Goal: Task Accomplishment & Management: Use online tool/utility

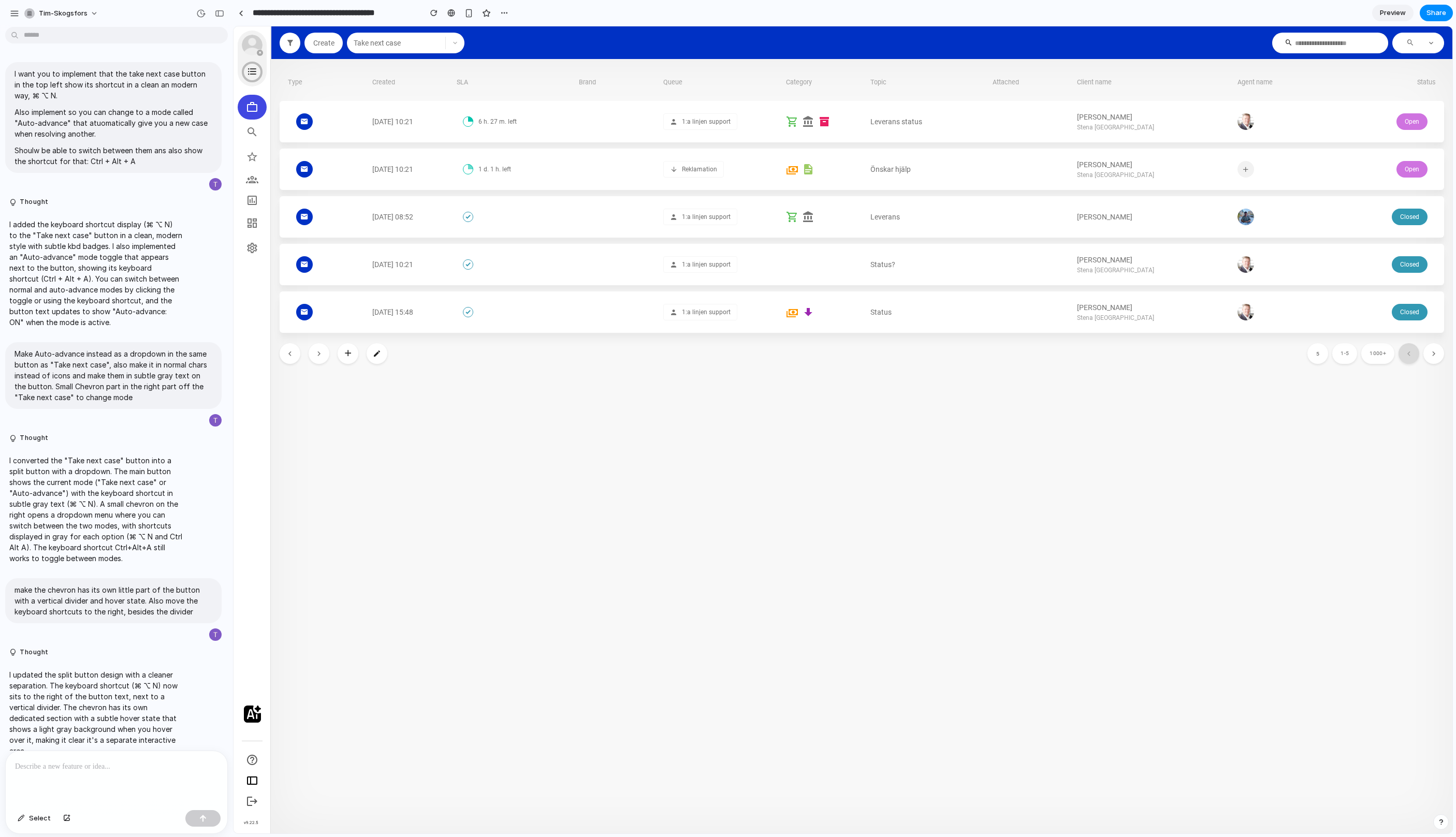
scroll to position [923, 0]
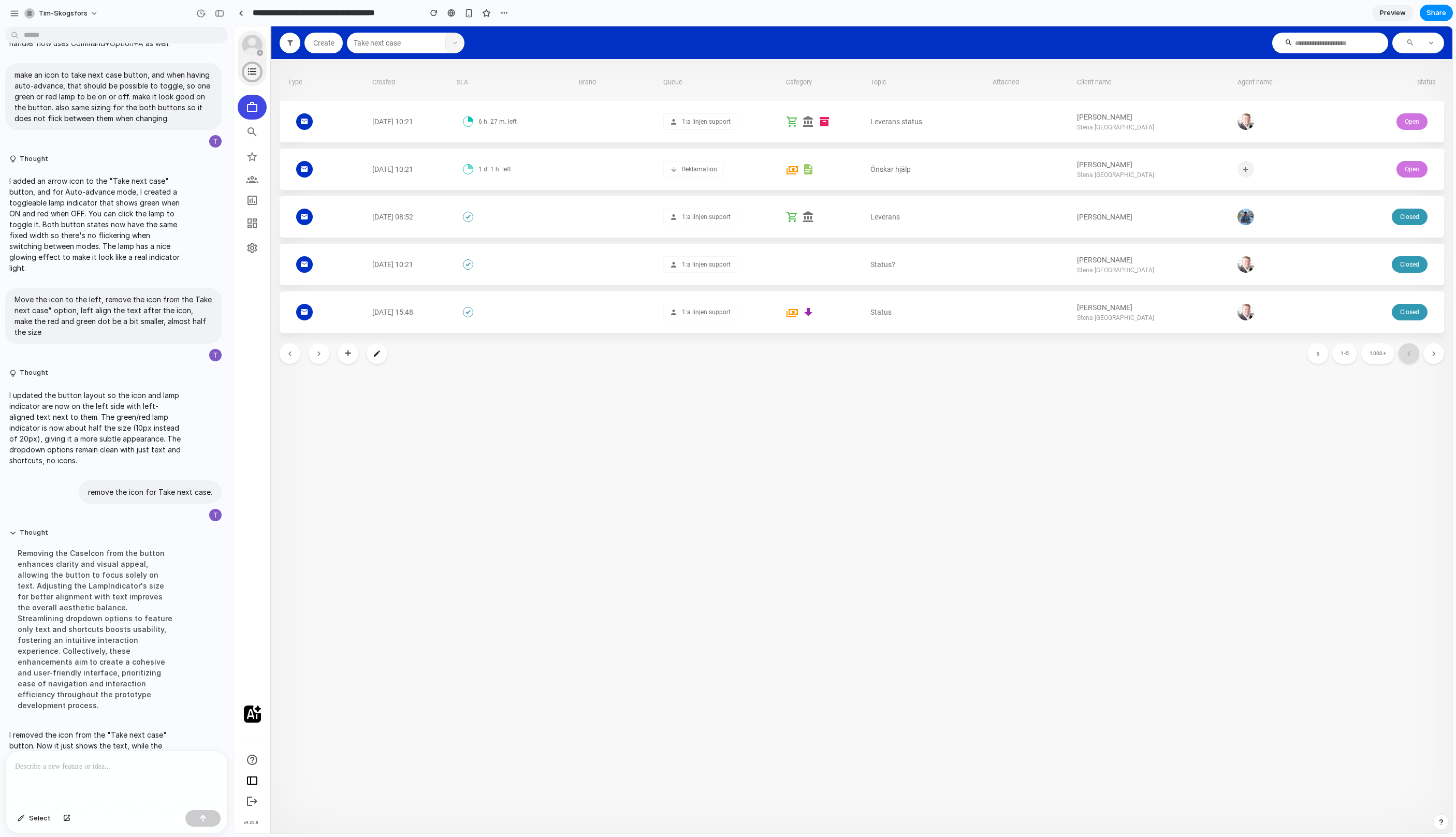
click at [451, 45] on span "button" at bounding box center [455, 42] width 18 height 6
click at [495, 38] on header "Create Take next case" at bounding box center [862, 42] width 1181 height 21
click at [153, 770] on p at bounding box center [116, 767] width 203 height 13
click at [26, 823] on button "Select" at bounding box center [34, 819] width 43 height 17
click at [407, 40] on div at bounding box center [843, 430] width 1219 height 808
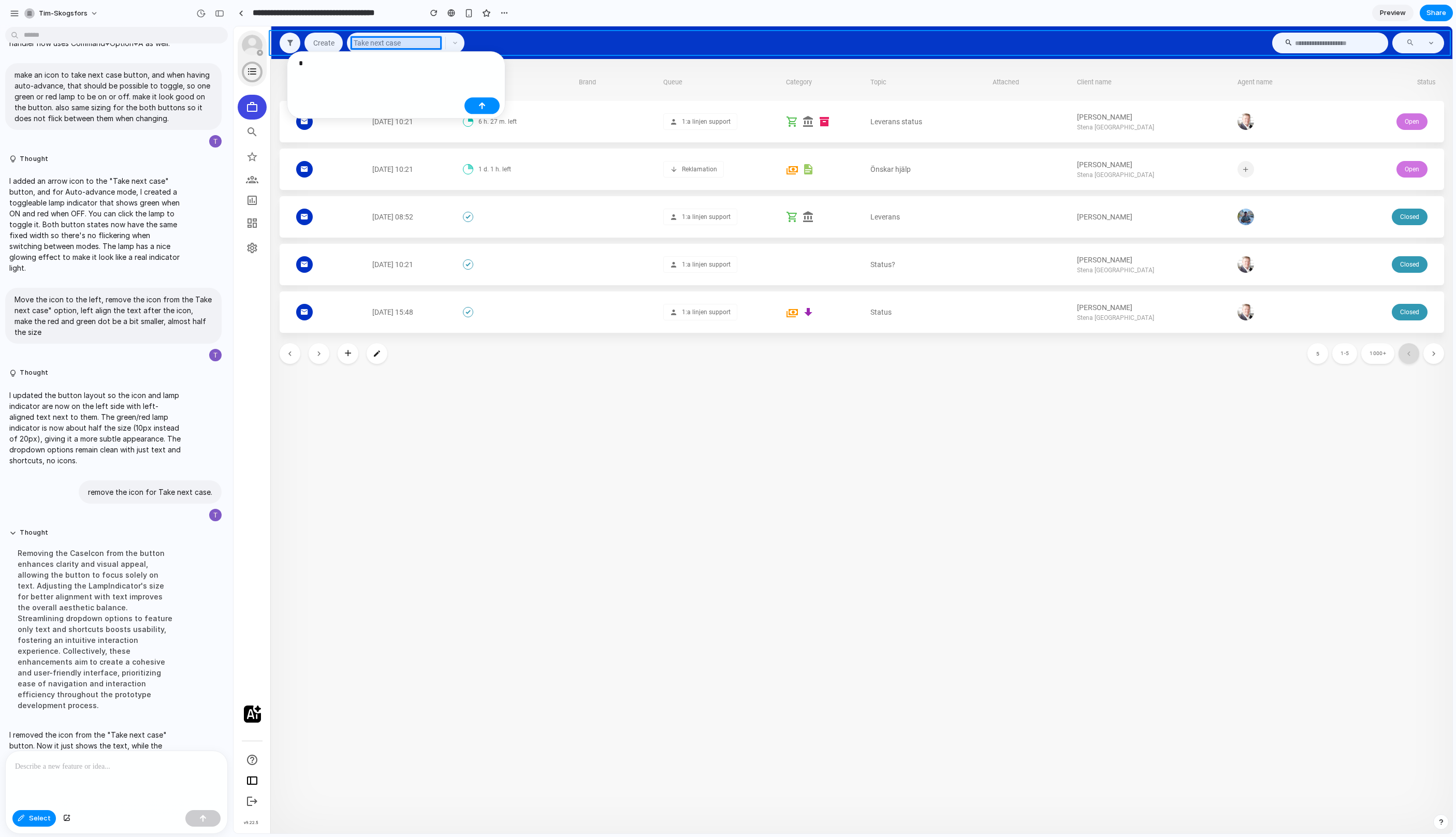
click at [507, 47] on div at bounding box center [843, 430] width 1219 height 808
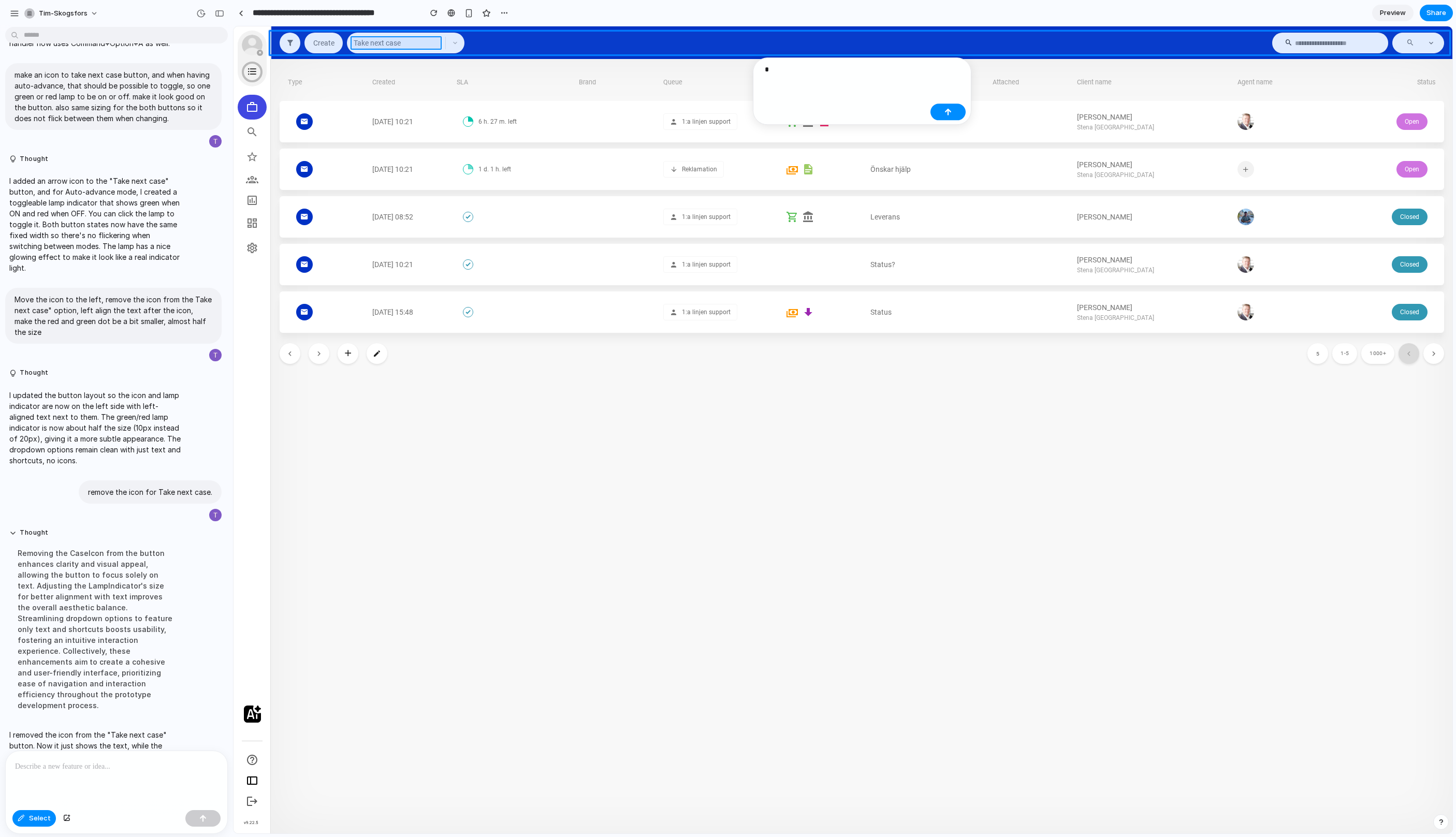
click at [418, 46] on div at bounding box center [843, 430] width 1219 height 808
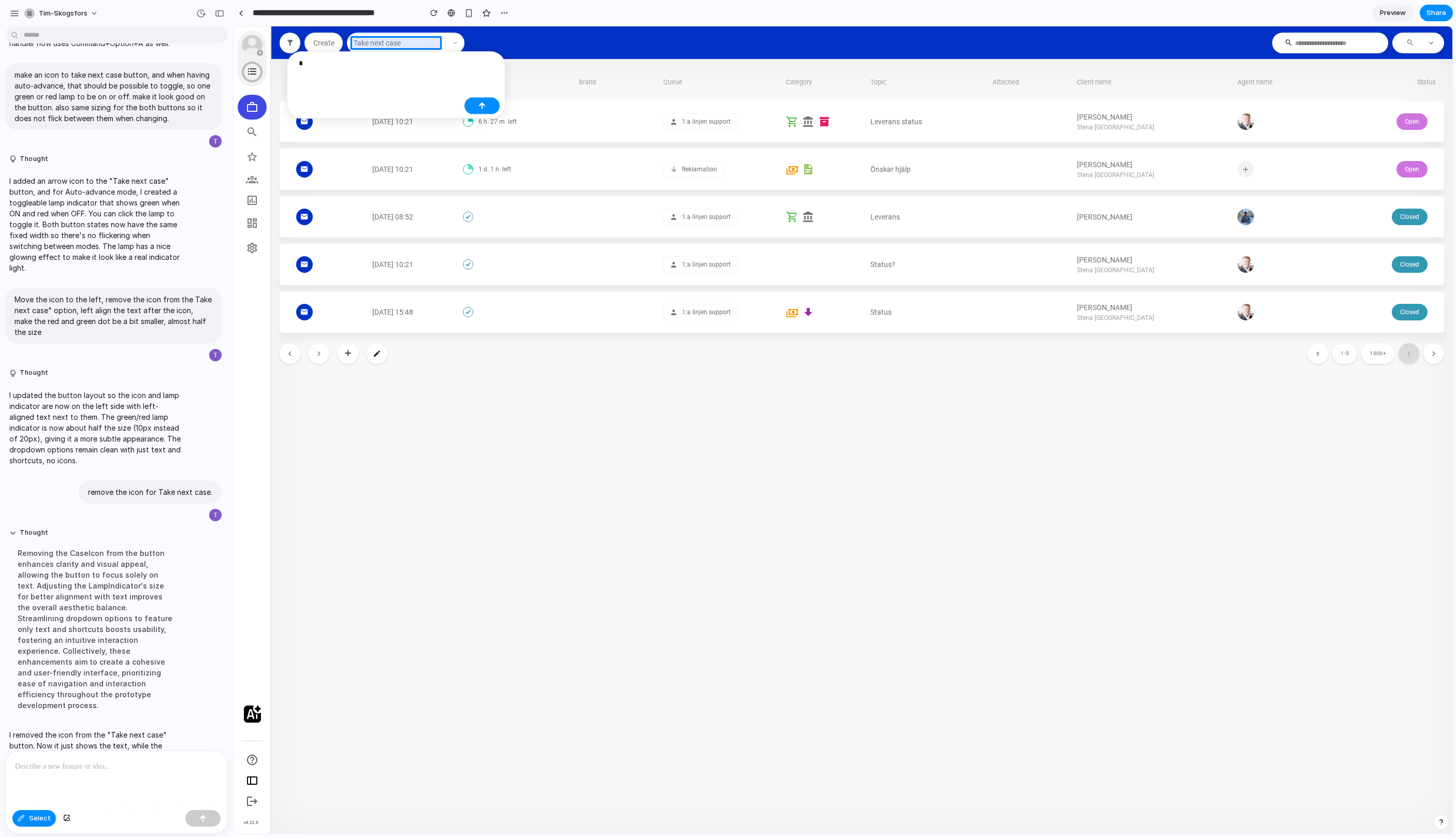
click at [413, 62] on p "*" at bounding box center [380, 63] width 162 height 13
click at [369, 63] on div "button" at bounding box center [365, 62] width 9 height 9
select select "******"
click at [442, 192] on select "**********" at bounding box center [436, 192] width 73 height 15
select select "******"
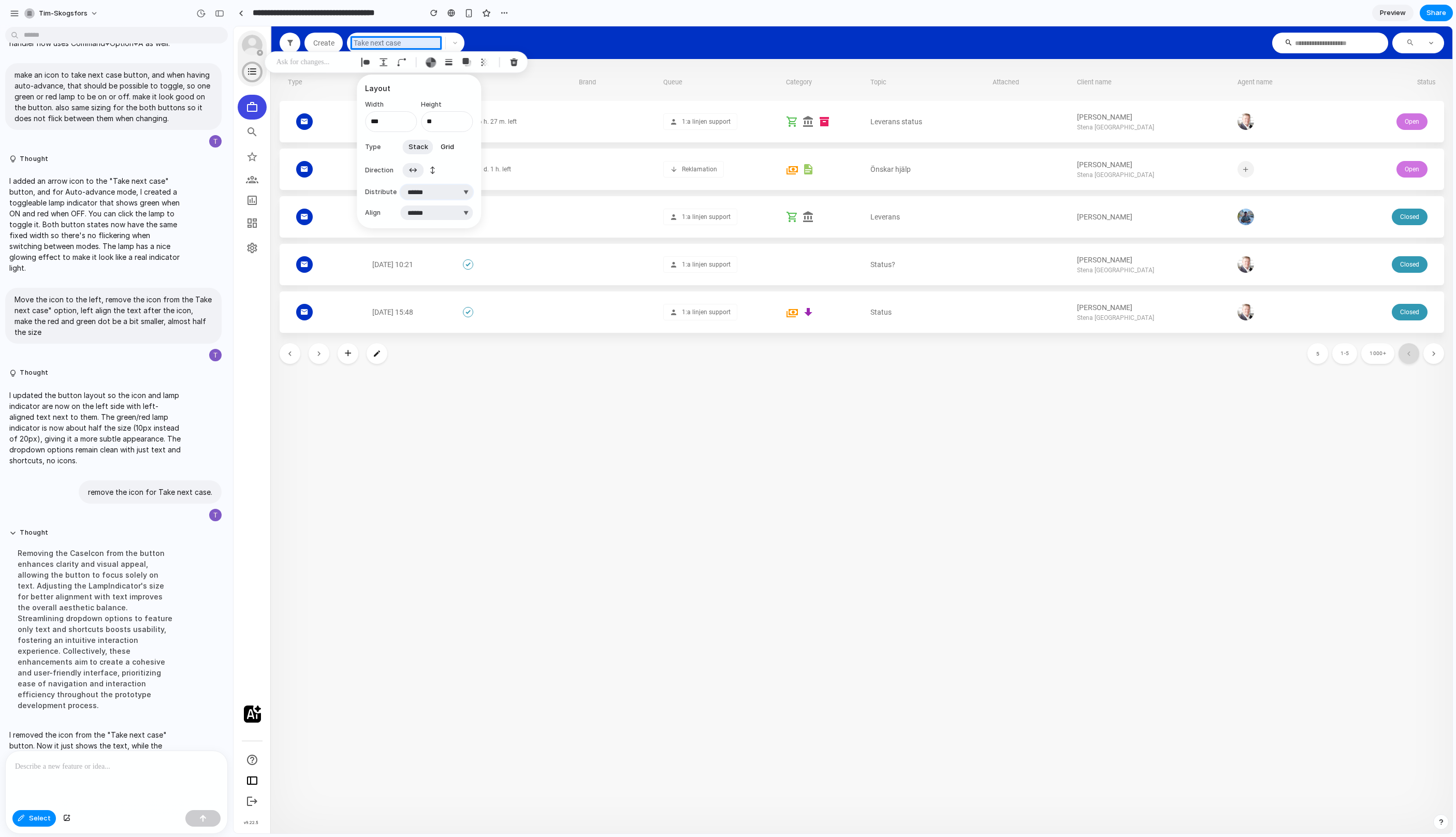
click at [400, 185] on select "**********" at bounding box center [436, 192] width 73 height 15
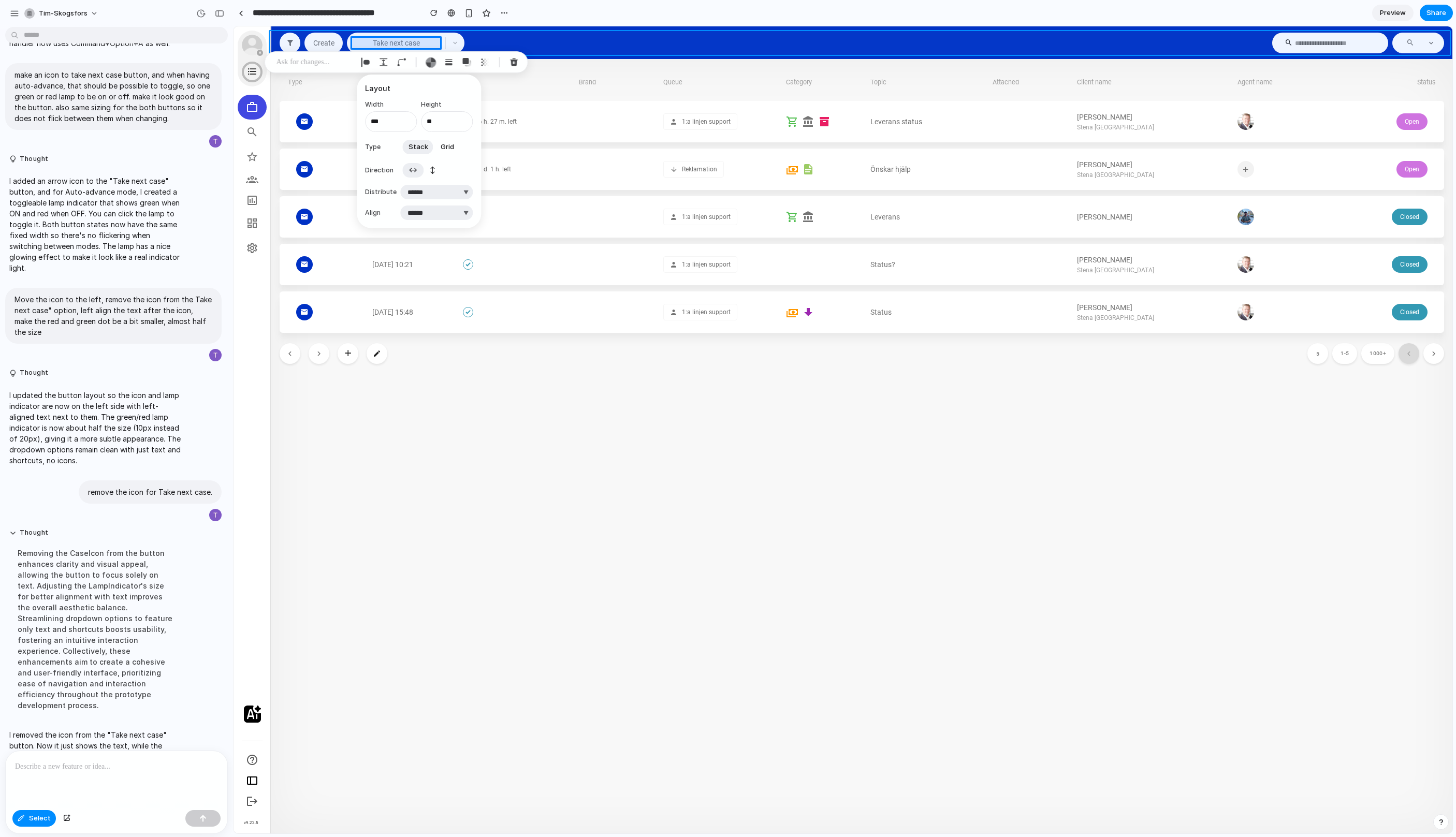
click at [556, 38] on div at bounding box center [843, 430] width 1219 height 808
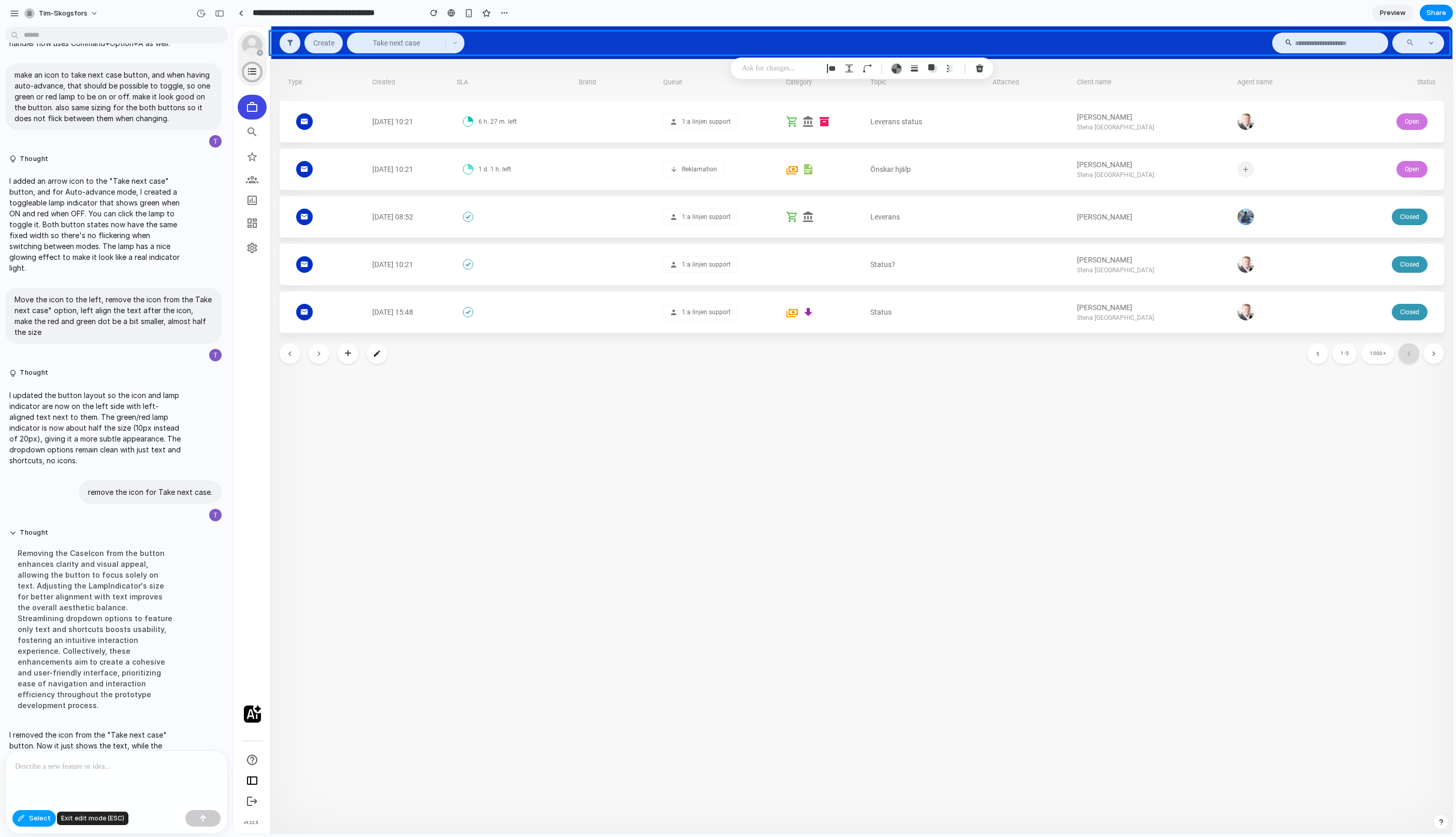
click at [38, 825] on button "Select" at bounding box center [34, 819] width 43 height 17
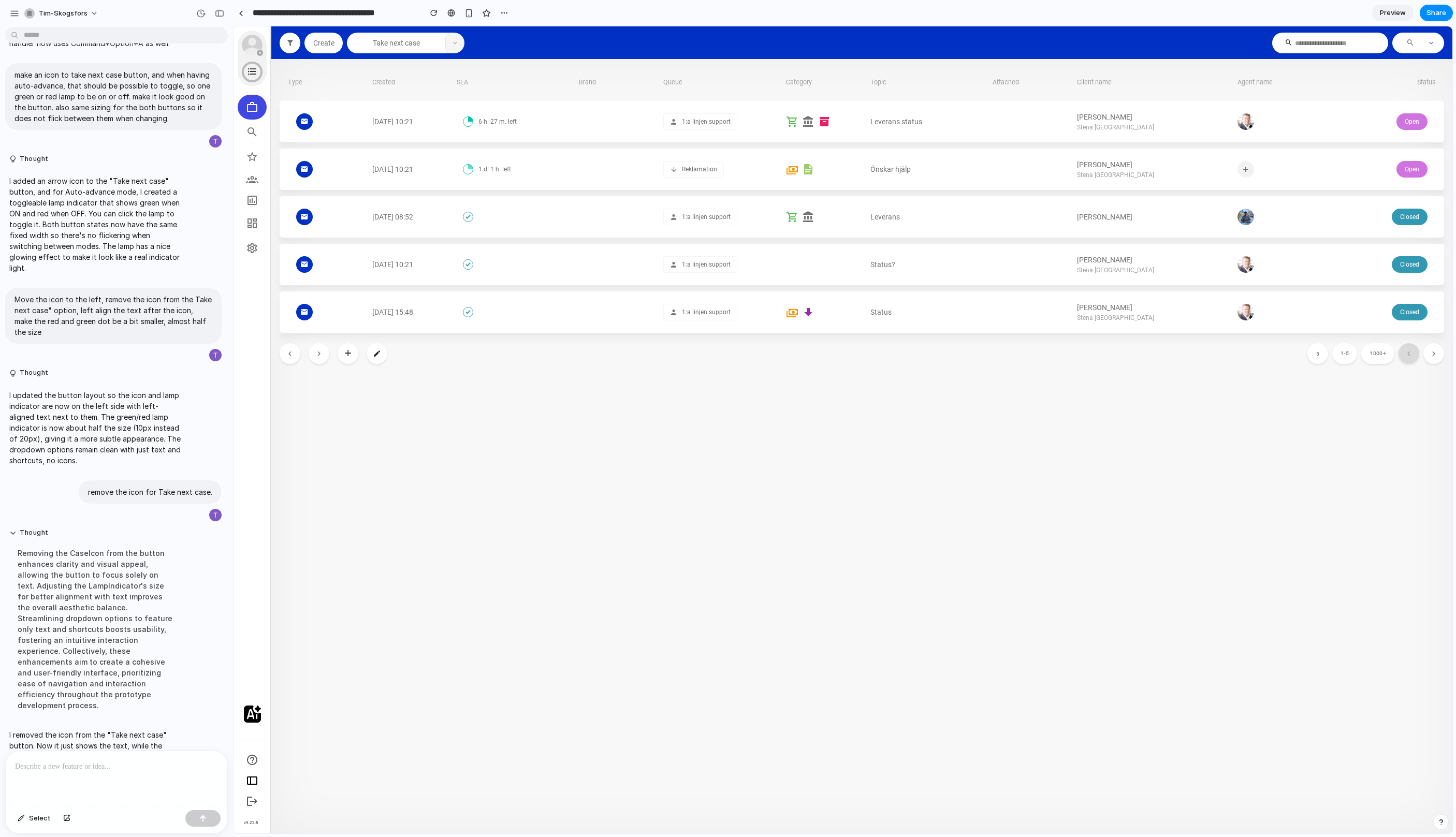
click at [456, 46] on button "button" at bounding box center [455, 42] width 18 height 21
click at [428, 89] on span "⌘ ⌥ A" at bounding box center [431, 88] width 19 height 9
click at [384, 47] on button "Auto-advance" at bounding box center [396, 42] width 98 height 21
click at [370, 42] on div "button" at bounding box center [371, 42] width 2 height 2
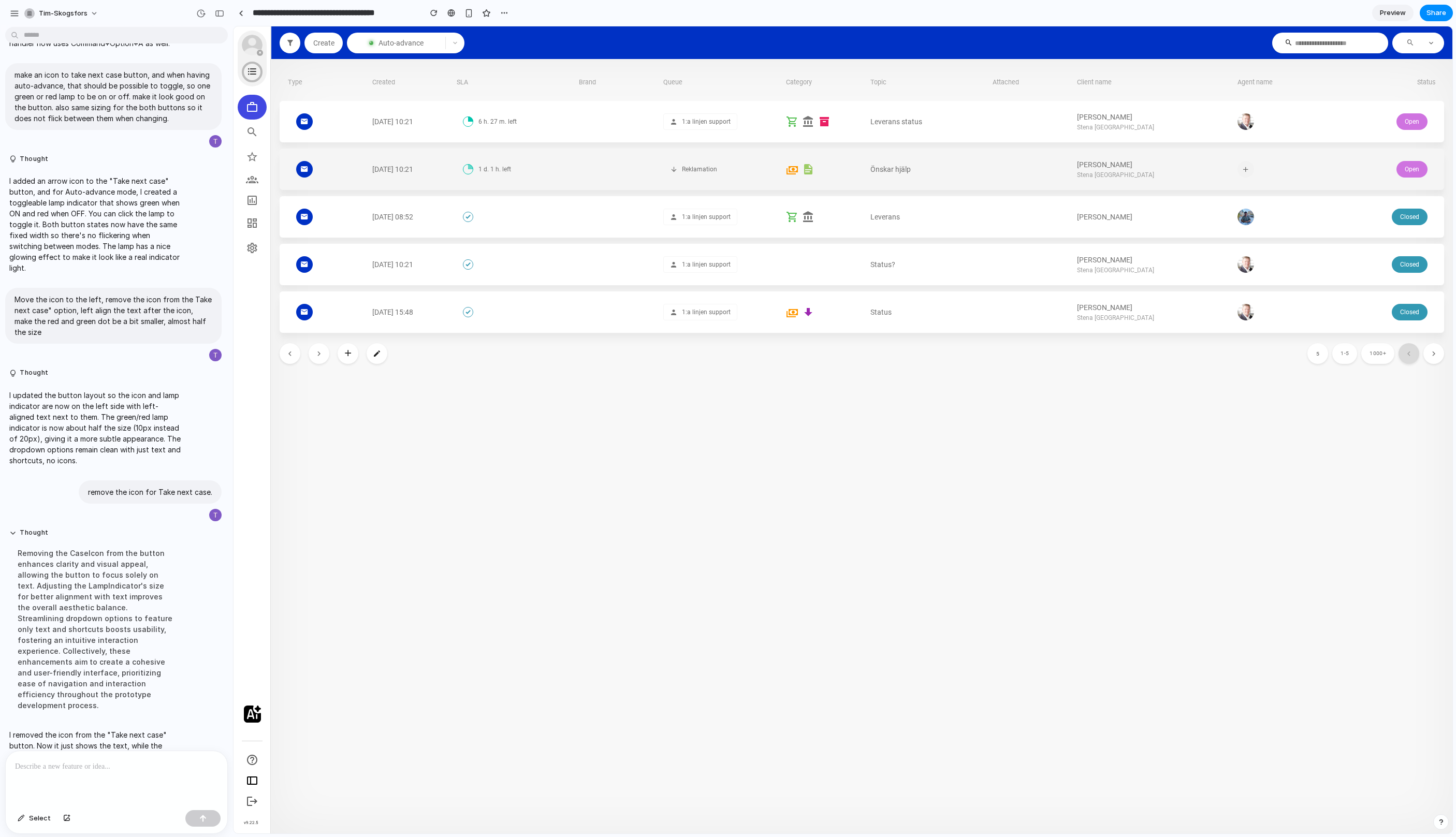
click at [721, 181] on div "Reklamation" at bounding box center [720, 169] width 114 height 41
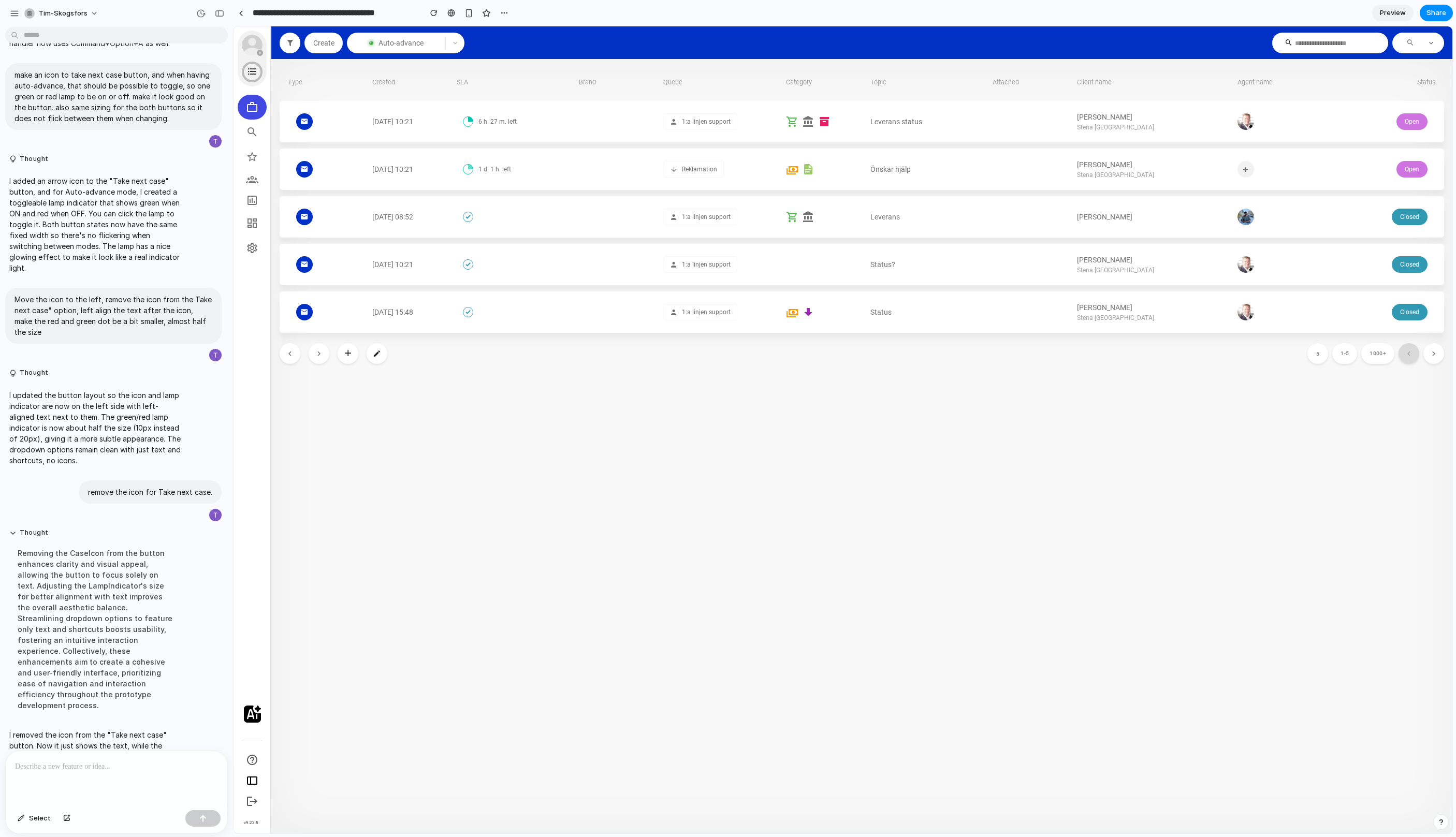
click at [1421, 558] on section "Type Created SLA Brand Queue Category Topic Attached Client name Agent name Sta…" at bounding box center [862, 447] width 1181 height 774
click at [455, 44] on icon "button" at bounding box center [455, 42] width 6 height 6
click at [403, 43] on span "Auto-advance" at bounding box center [401, 42] width 46 height 8
click at [521, 48] on header "Create Auto-advance Take next case ⌘ ⌥ N Auto-advance ⌘ ⌥ A" at bounding box center [862, 42] width 1181 height 21
click at [410, 40] on span "Auto-advance" at bounding box center [401, 42] width 46 height 8
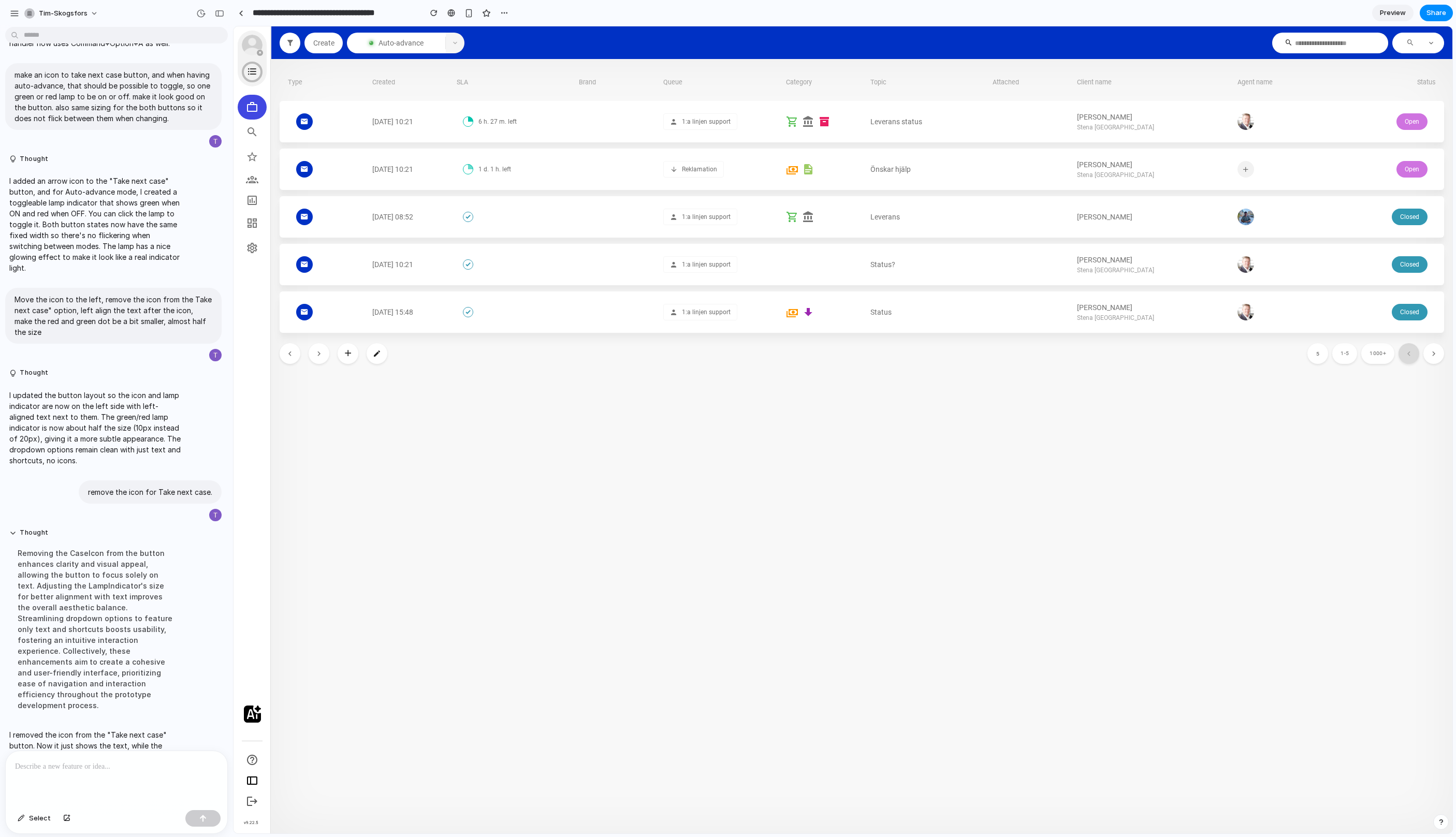
click at [458, 43] on icon "button" at bounding box center [455, 42] width 6 height 6
click at [430, 43] on div "Auto-advance" at bounding box center [396, 42] width 86 height 8
click at [508, 11] on button "button" at bounding box center [504, 13] width 16 height 16
click at [513, 32] on div "Duplicate" at bounding box center [525, 35] width 44 height 10
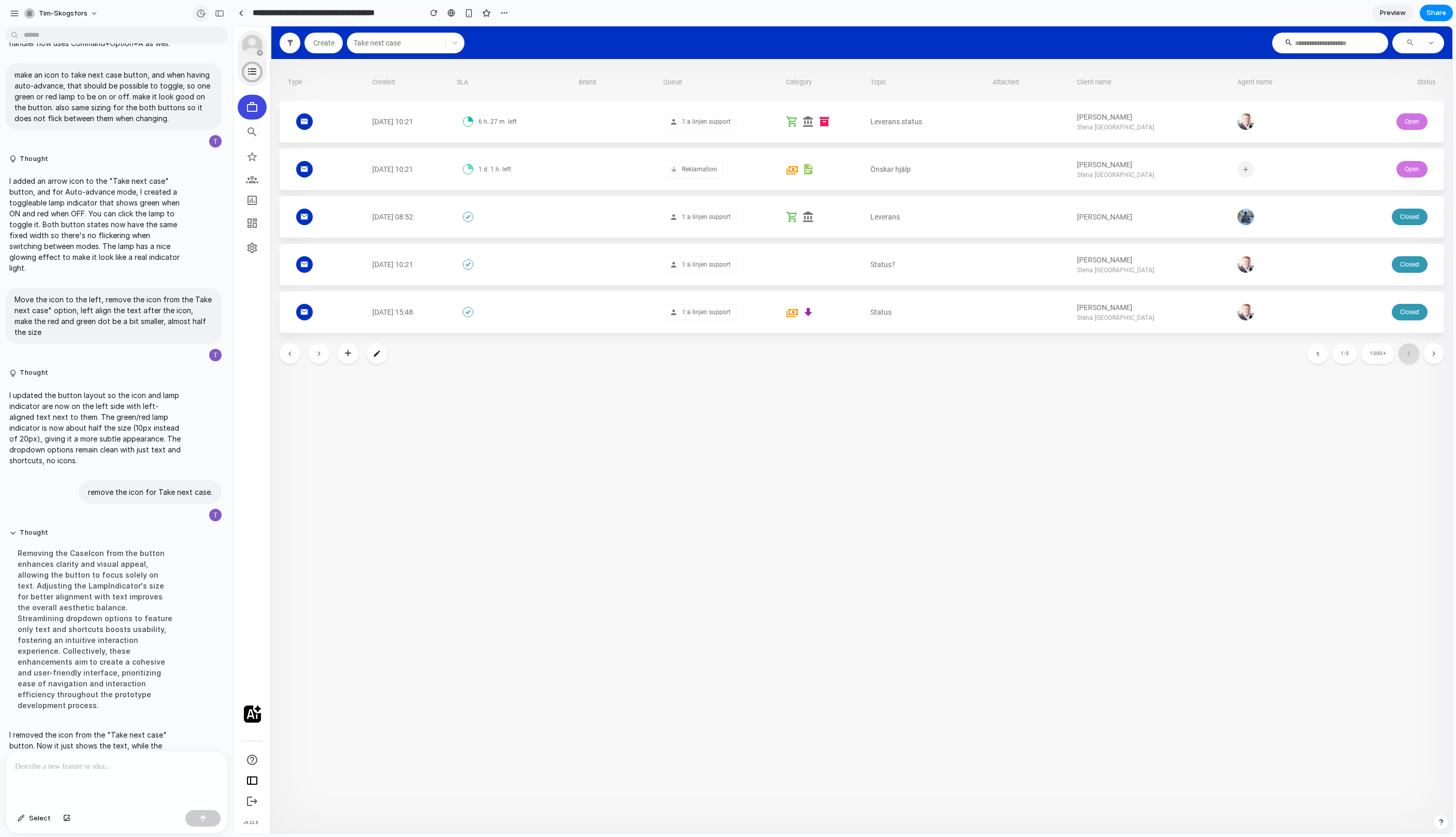
click at [203, 13] on div "button" at bounding box center [201, 14] width 9 height 9
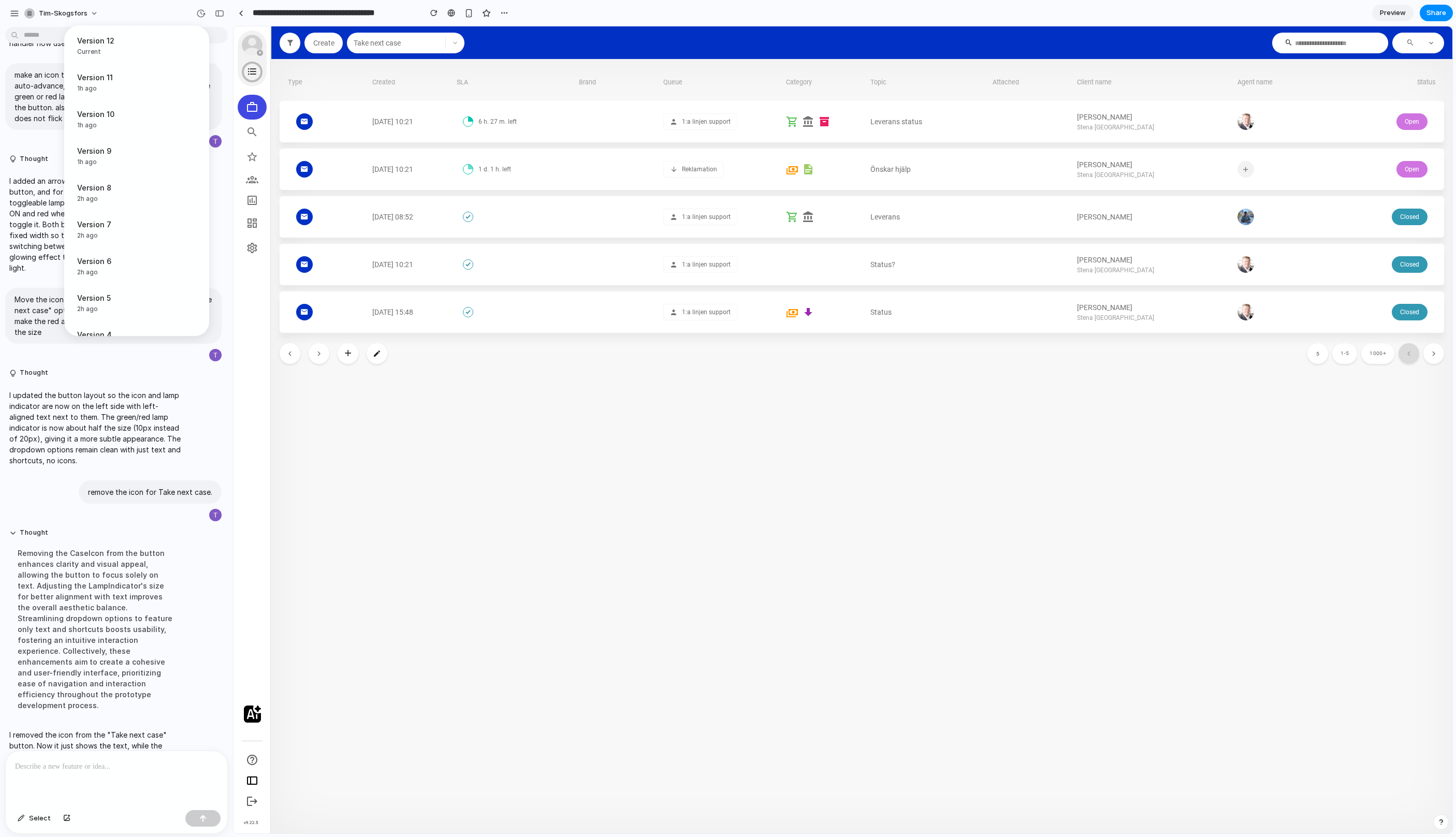
scroll to position [139, 0]
click at [126, 285] on span "2h ago" at bounding box center [114, 285] width 75 height 9
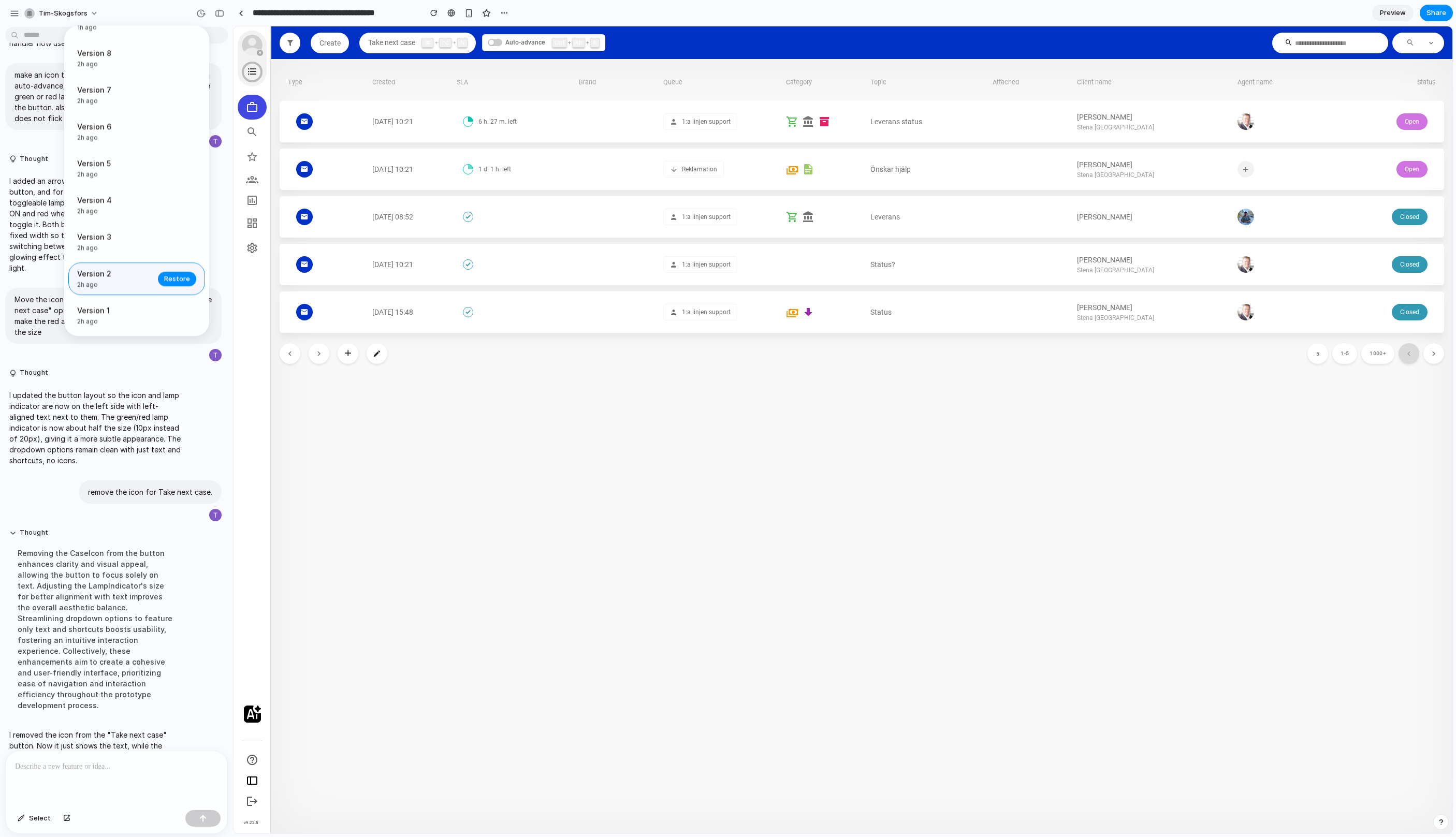
scroll to position [0, 0]
click at [124, 257] on div "Version 3 2h ago Restore" at bounding box center [136, 241] width 137 height 32
click at [447, 50] on div "Version 12 Current Version 11 1h ago Restore Version 10 1h ago Restore Version …" at bounding box center [728, 418] width 1456 height 837
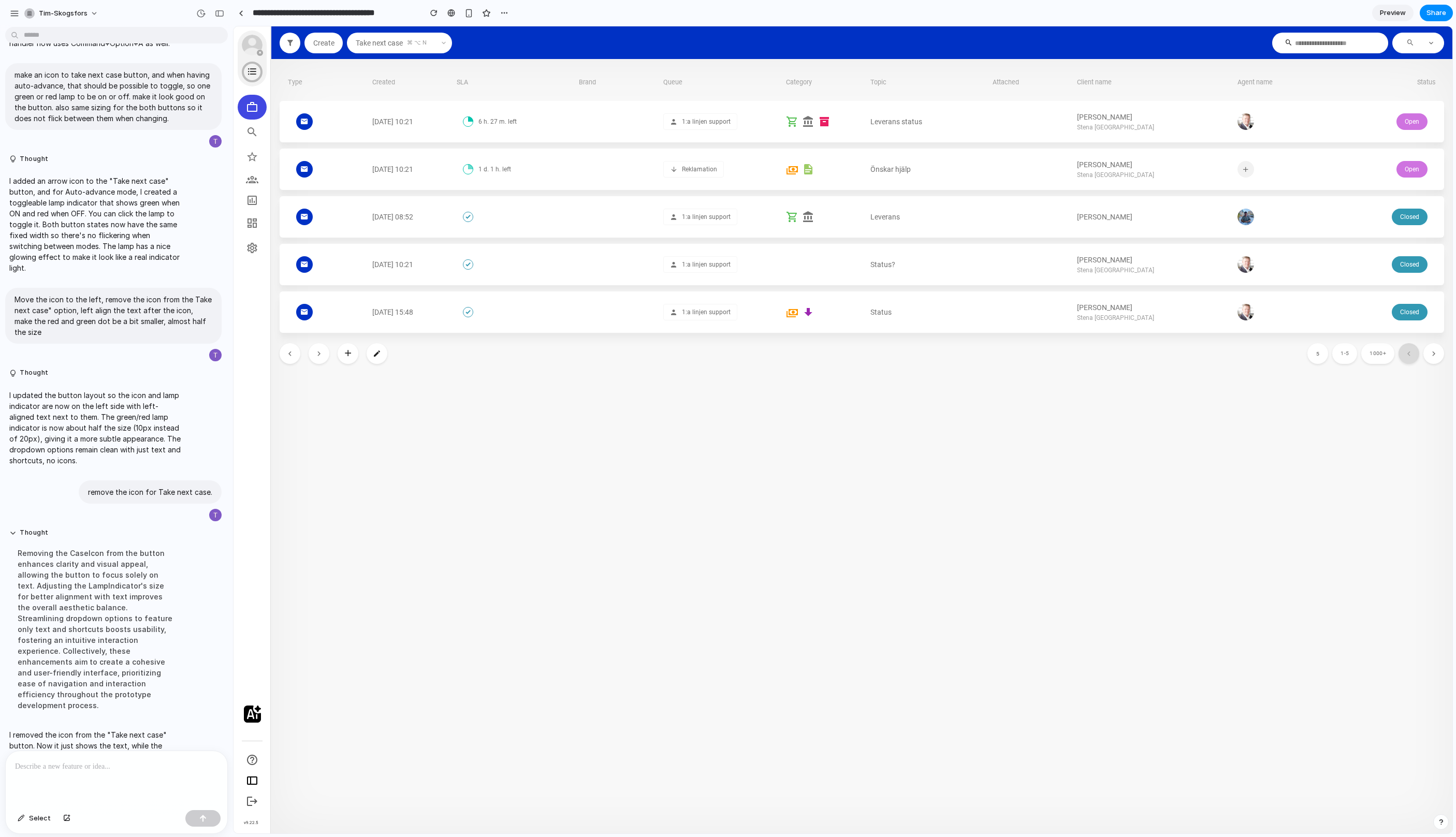
click at [447, 49] on button "button" at bounding box center [443, 42] width 17 height 21
click at [199, 14] on div "button" at bounding box center [201, 14] width 9 height 9
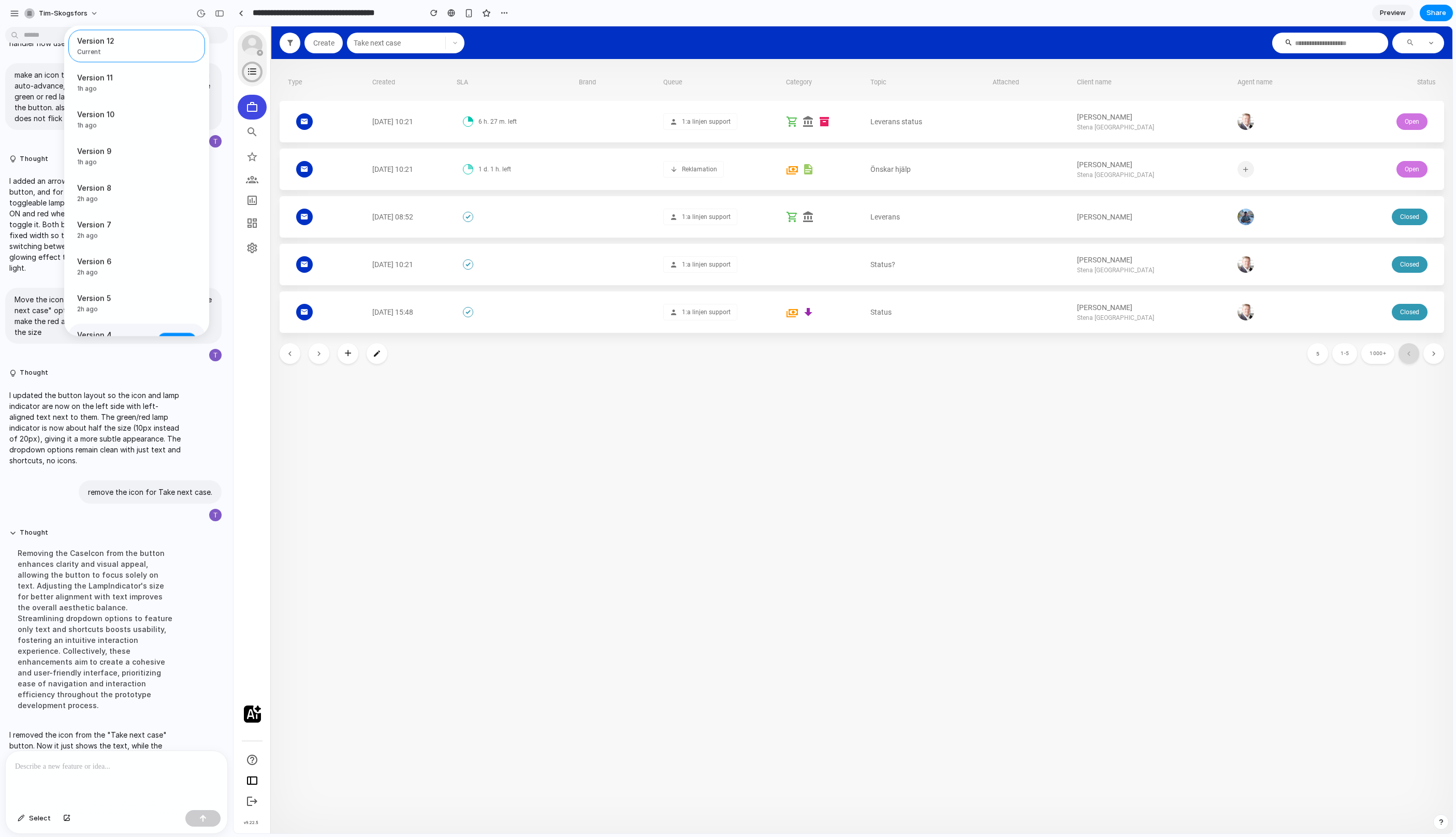
scroll to position [139, 0]
click at [119, 284] on span "2h ago" at bounding box center [114, 285] width 75 height 9
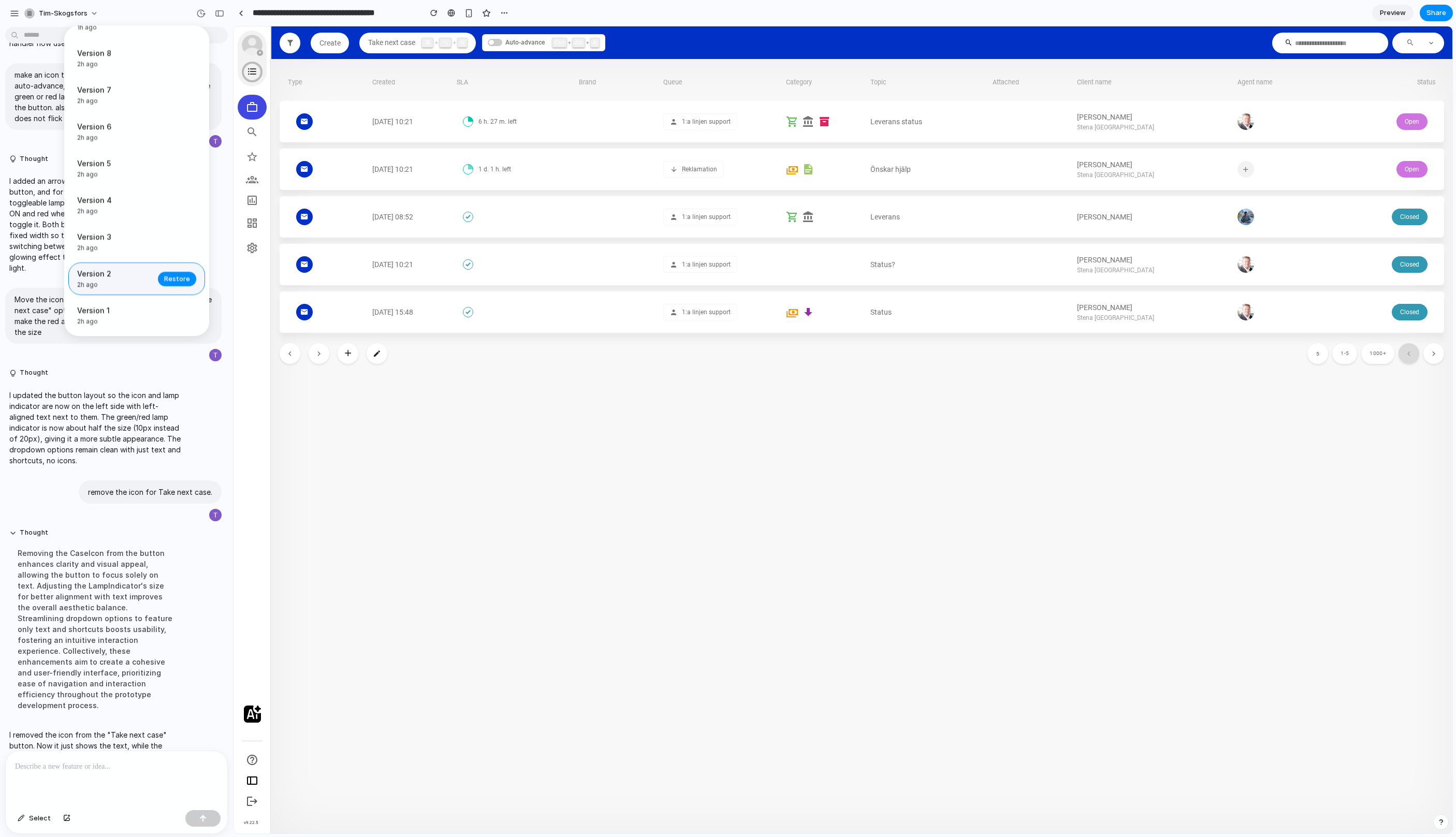
scroll to position [0, 0]
click at [122, 267] on div "Version 2 2h ago Restore" at bounding box center [136, 278] width 137 height 32
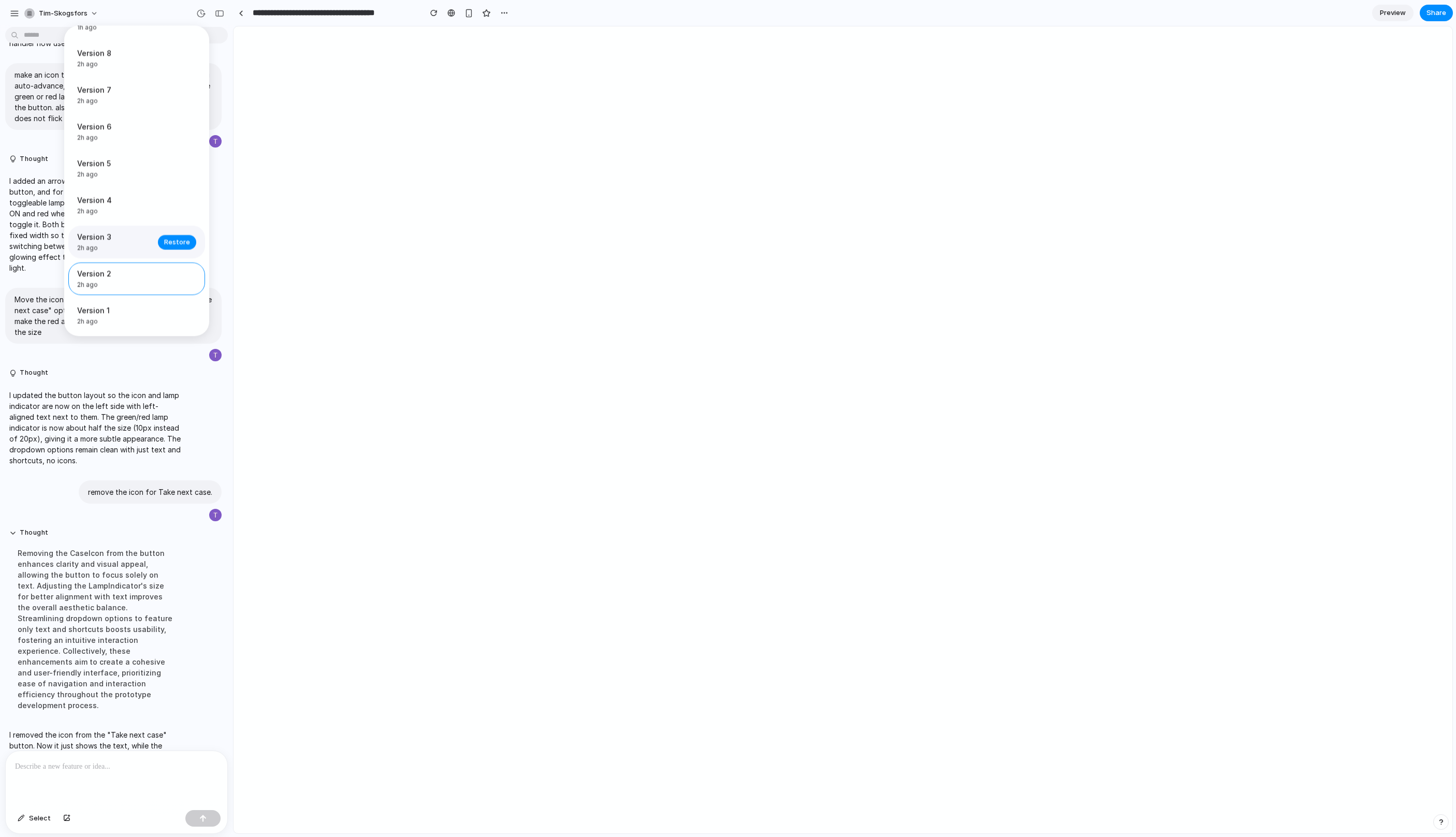
click at [122, 249] on span "2h ago" at bounding box center [114, 248] width 75 height 9
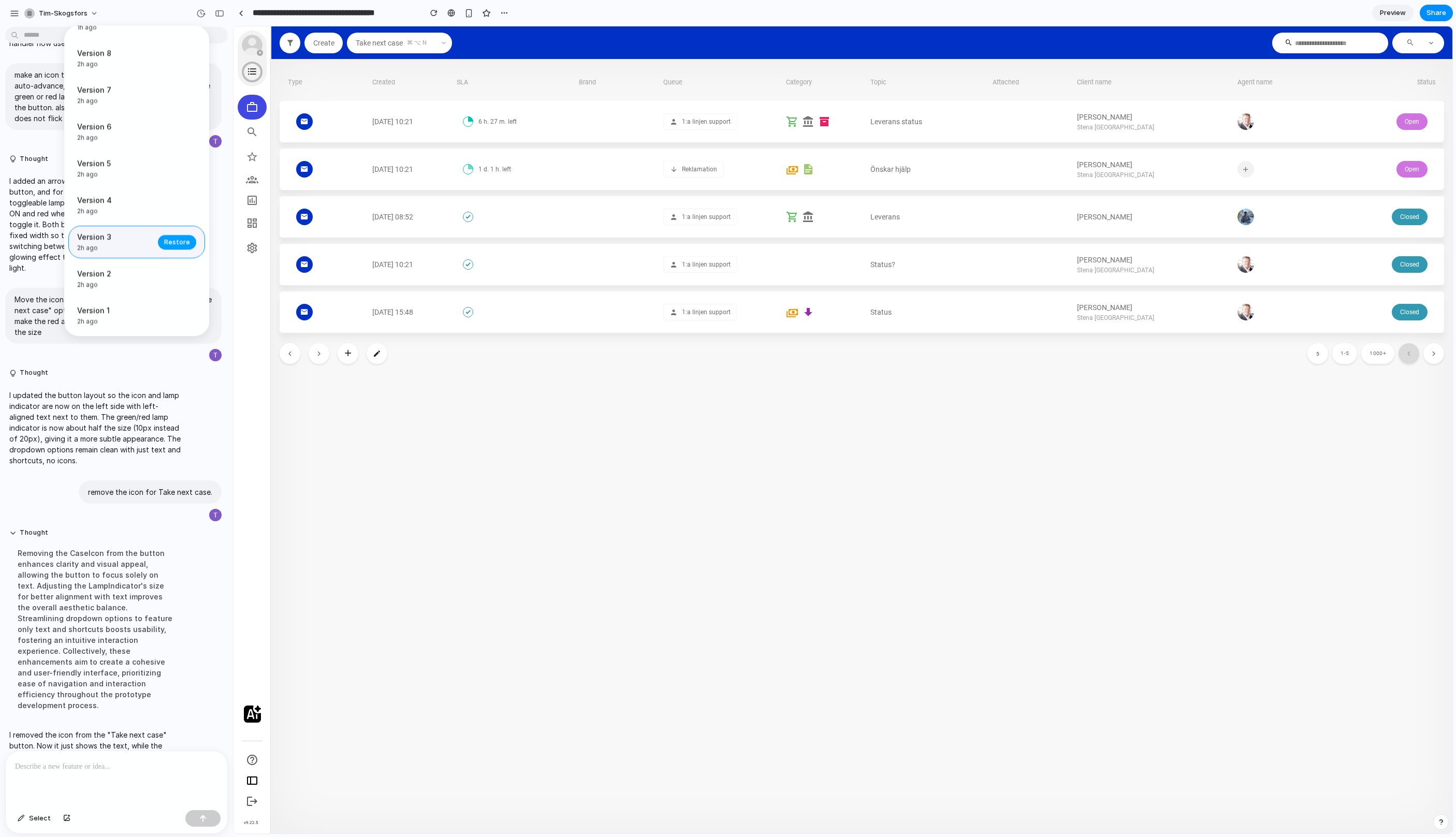
click at [168, 244] on span "Restore" at bounding box center [177, 242] width 26 height 10
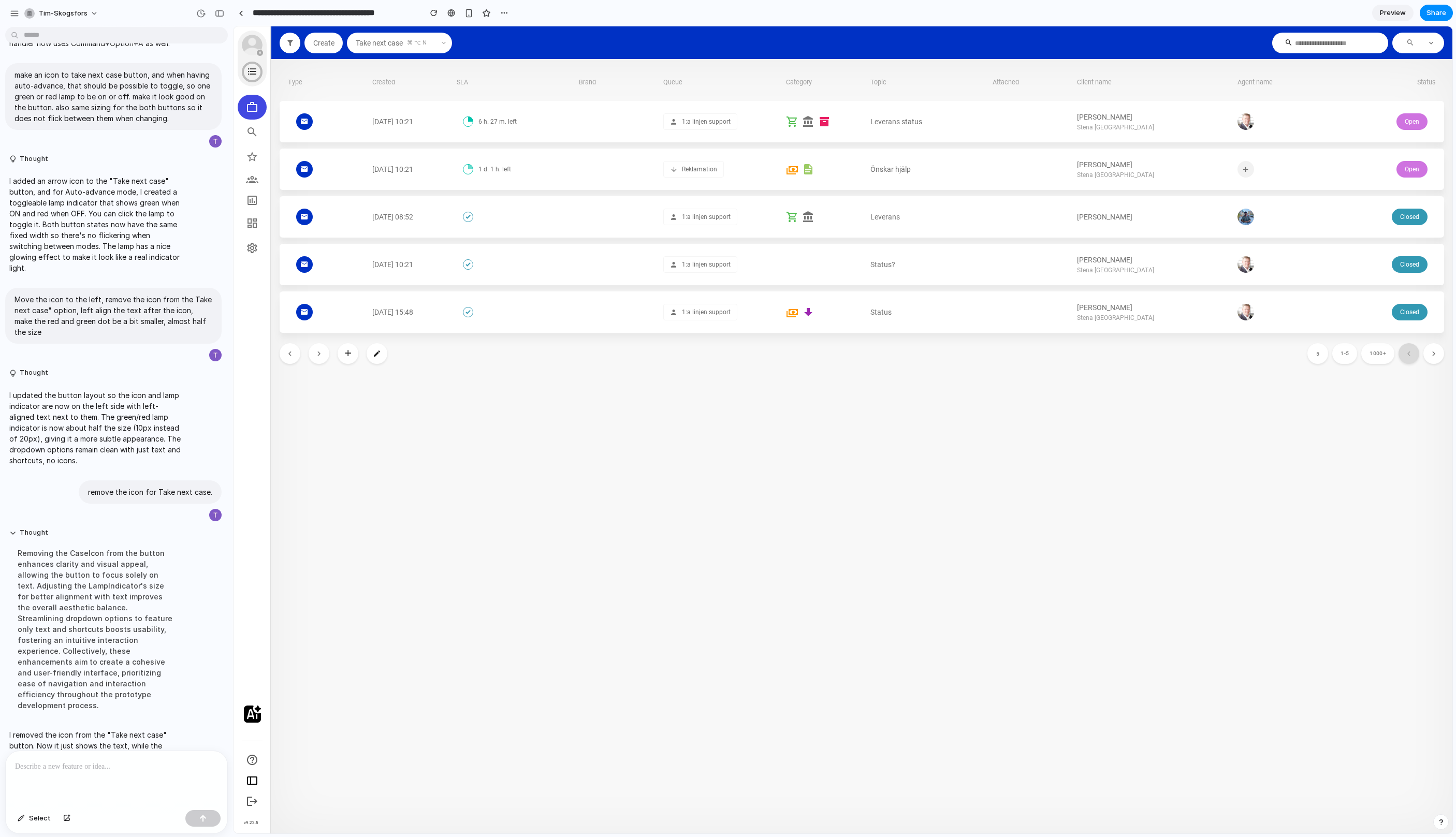
click at [94, 767] on p at bounding box center [116, 767] width 203 height 13
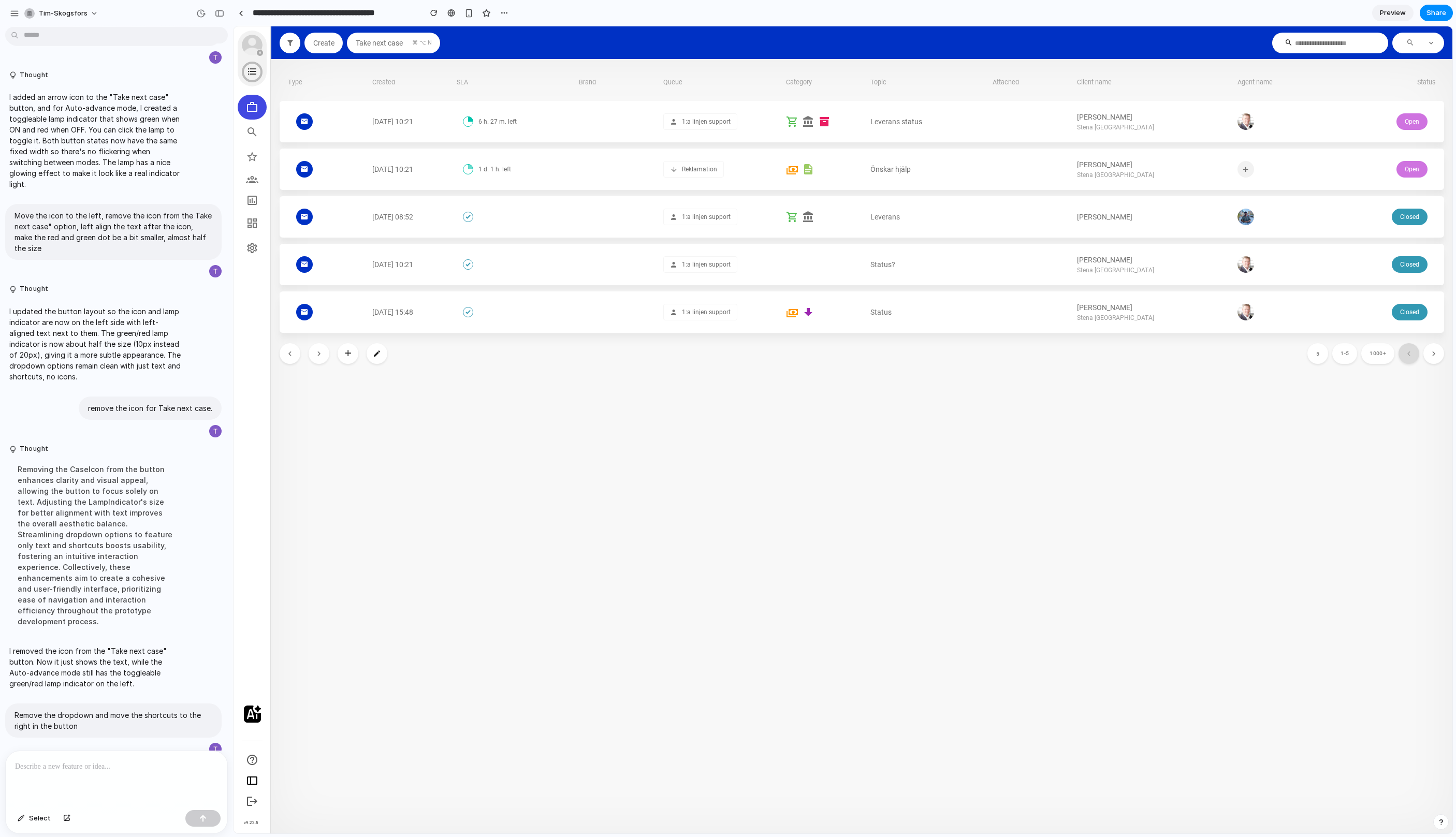
scroll to position [1105, 0]
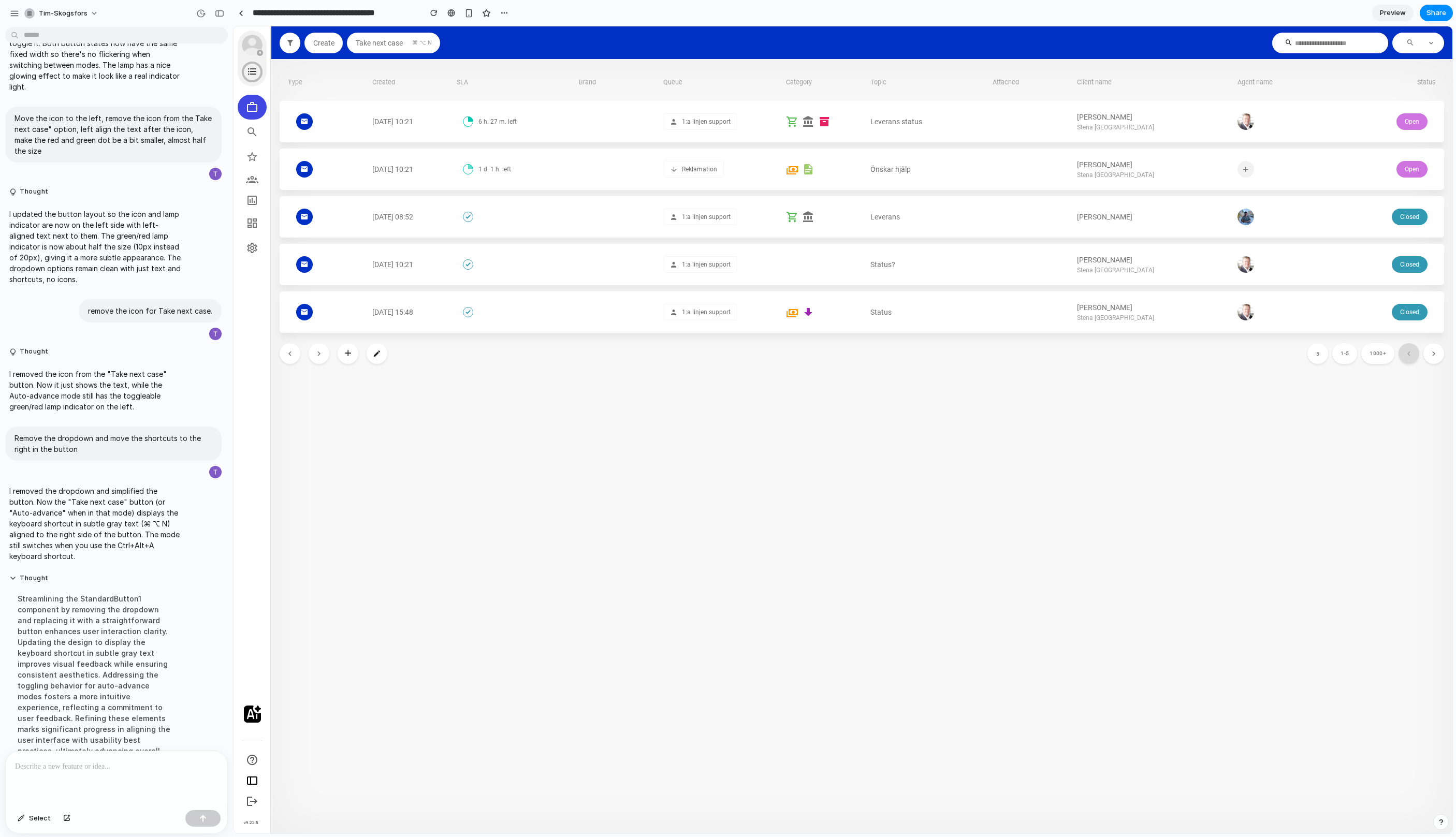
click at [429, 46] on div "Take next case ⌘ ⌥ N" at bounding box center [393, 42] width 76 height 8
click at [409, 42] on div "Take next case ⌘ ⌥ N" at bounding box center [393, 42] width 76 height 8
click at [426, 47] on button "Take next case ⌘ ⌥ N" at bounding box center [393, 42] width 93 height 21
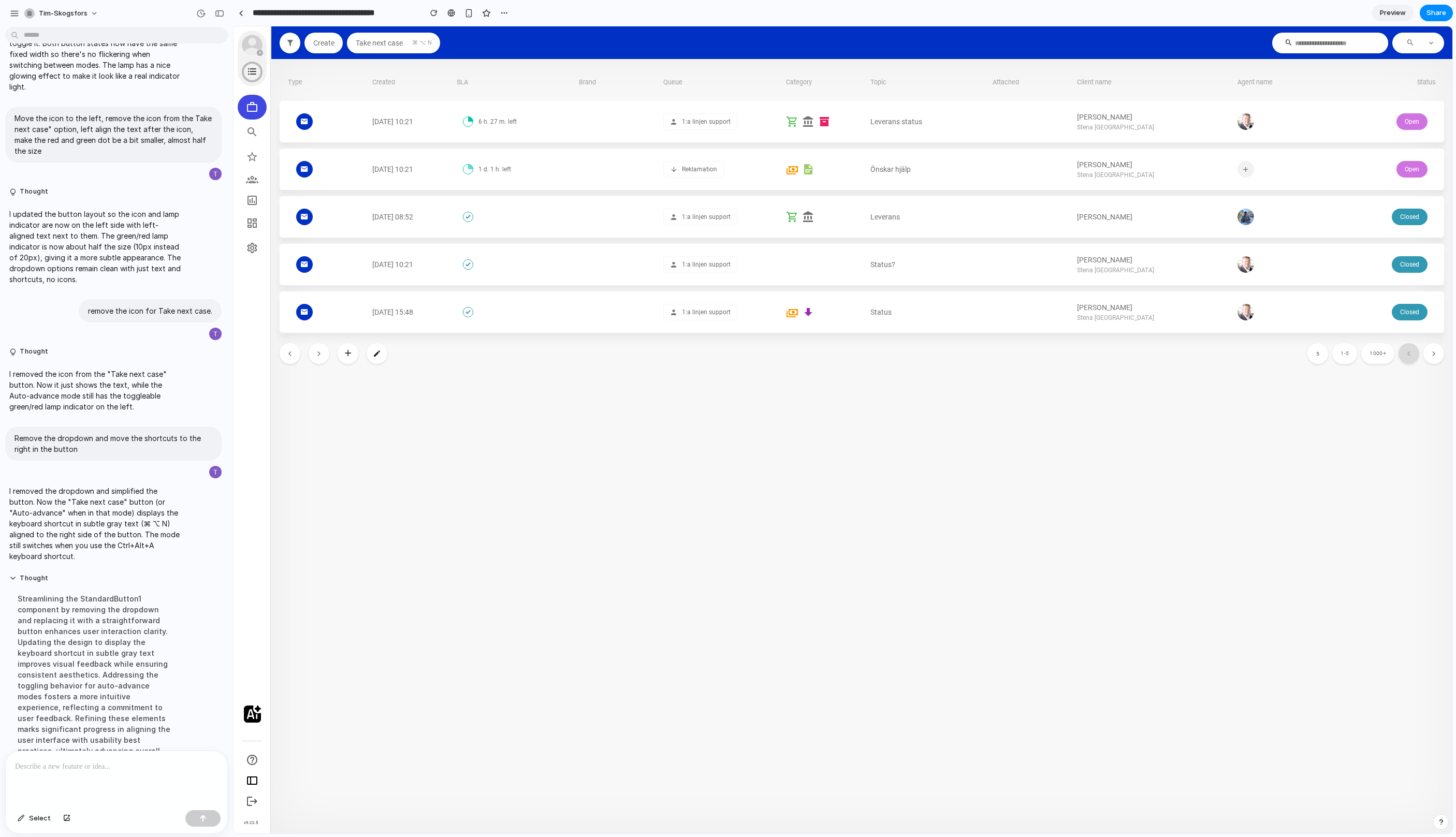
click at [426, 47] on button "Take next case ⌘ ⌥ N" at bounding box center [393, 42] width 93 height 21
click at [122, 768] on p at bounding box center [116, 767] width 203 height 13
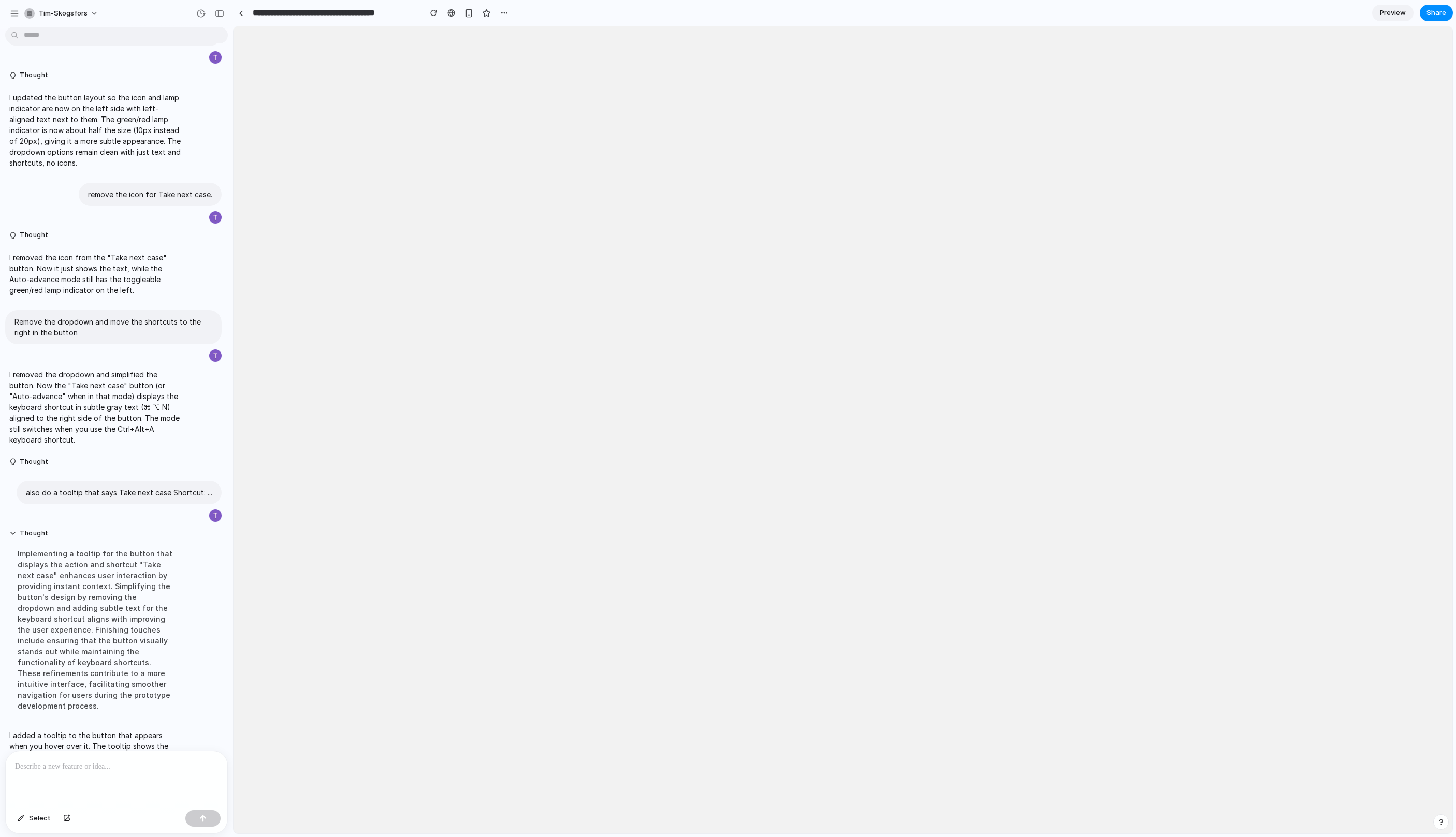
scroll to position [0, 0]
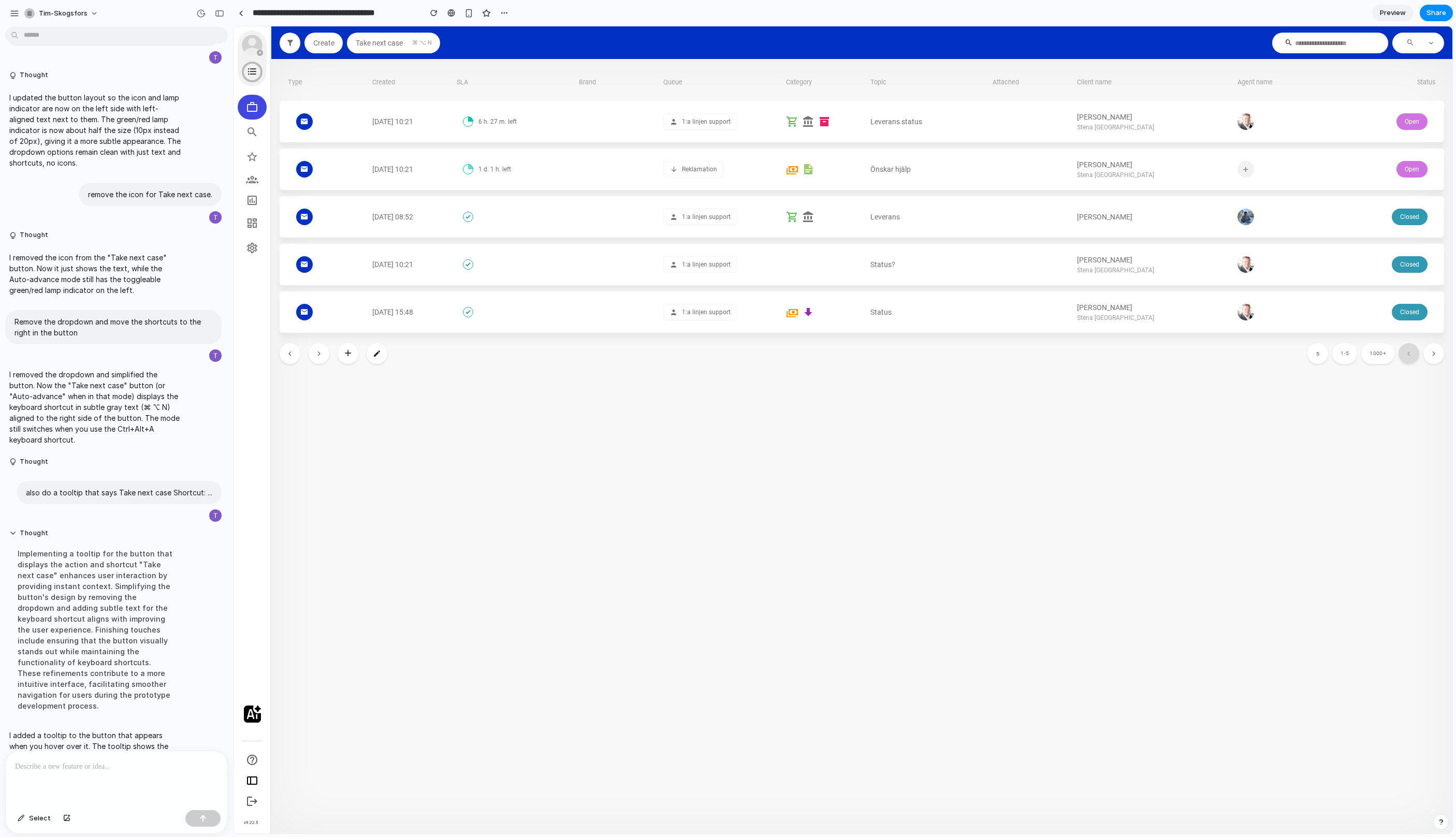
click at [395, 45] on span "Take next case" at bounding box center [379, 42] width 48 height 8
click at [439, 16] on button "button" at bounding box center [433, 13] width 16 height 16
click at [106, 777] on div at bounding box center [116, 779] width 222 height 55
click at [428, 41] on span "⌘ ⌥ N" at bounding box center [421, 42] width 20 height 6
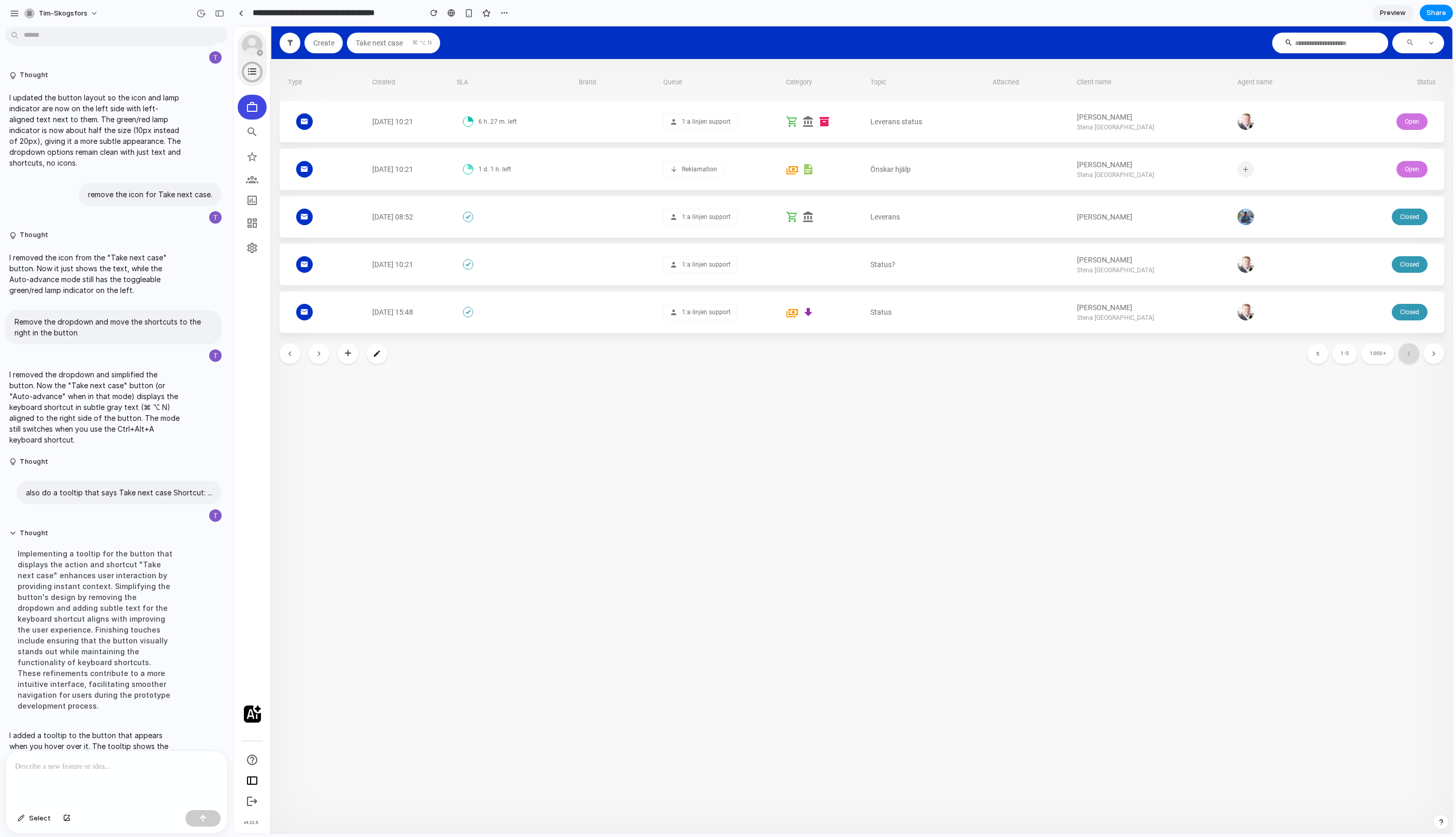
click at [371, 42] on span "Take next case" at bounding box center [379, 42] width 48 height 8
click at [435, 13] on div "button" at bounding box center [434, 13] width 7 height 7
click at [1402, 18] on link "Preview" at bounding box center [1393, 13] width 41 height 17
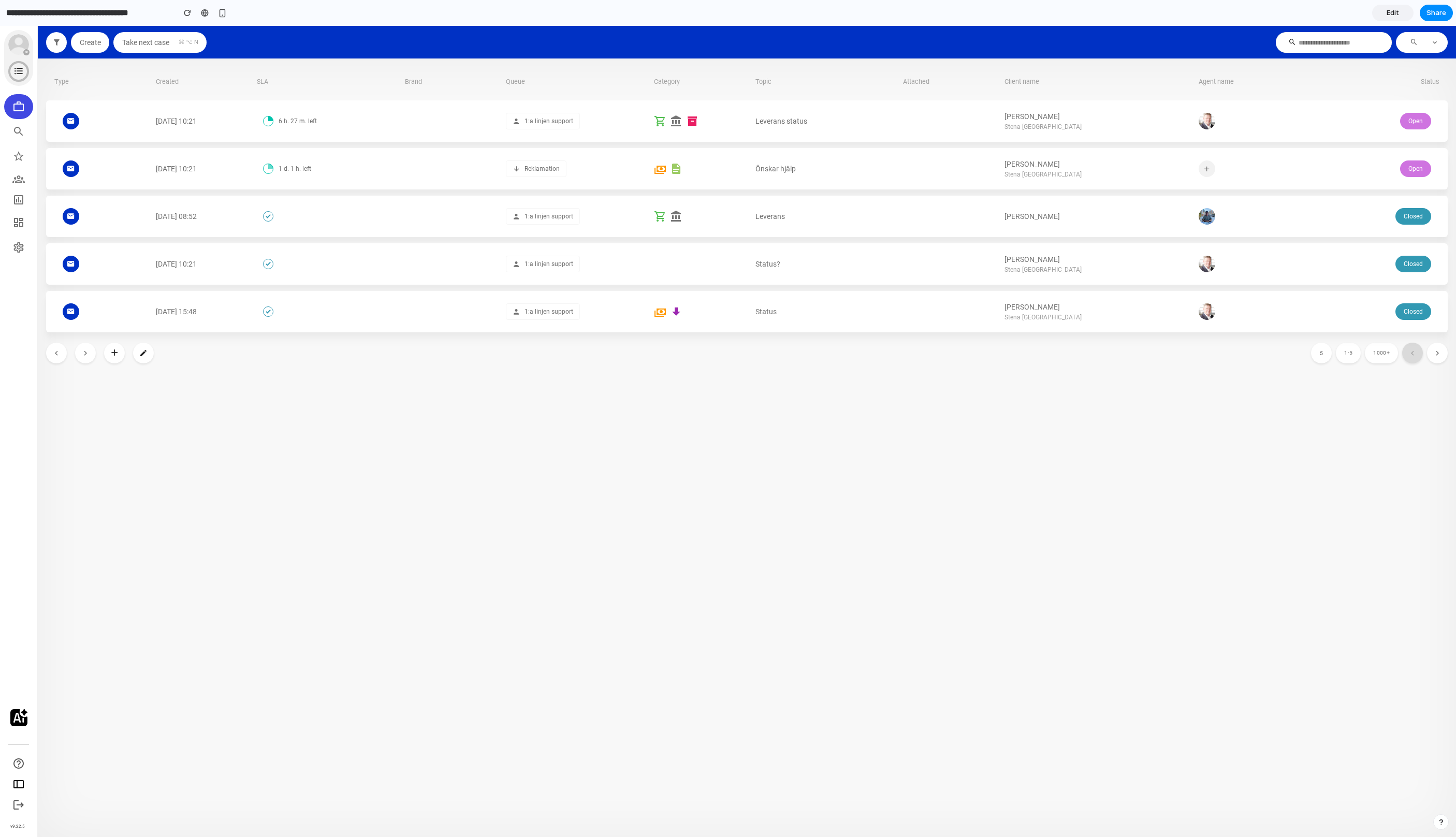
click at [161, 43] on span "Take next case" at bounding box center [145, 42] width 48 height 8
click at [1393, 20] on link "Edit" at bounding box center [1393, 13] width 41 height 17
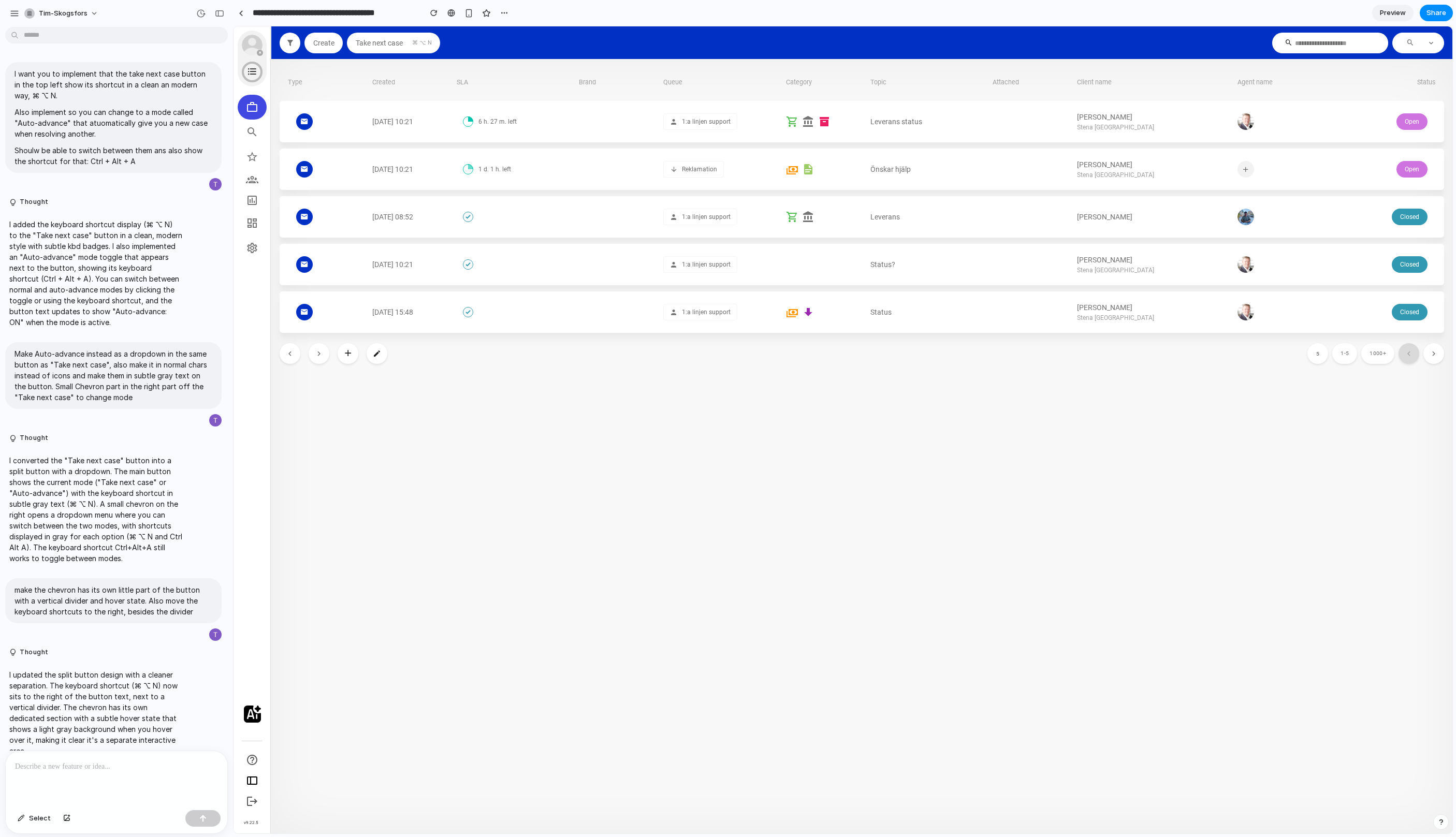
scroll to position [1053, 0]
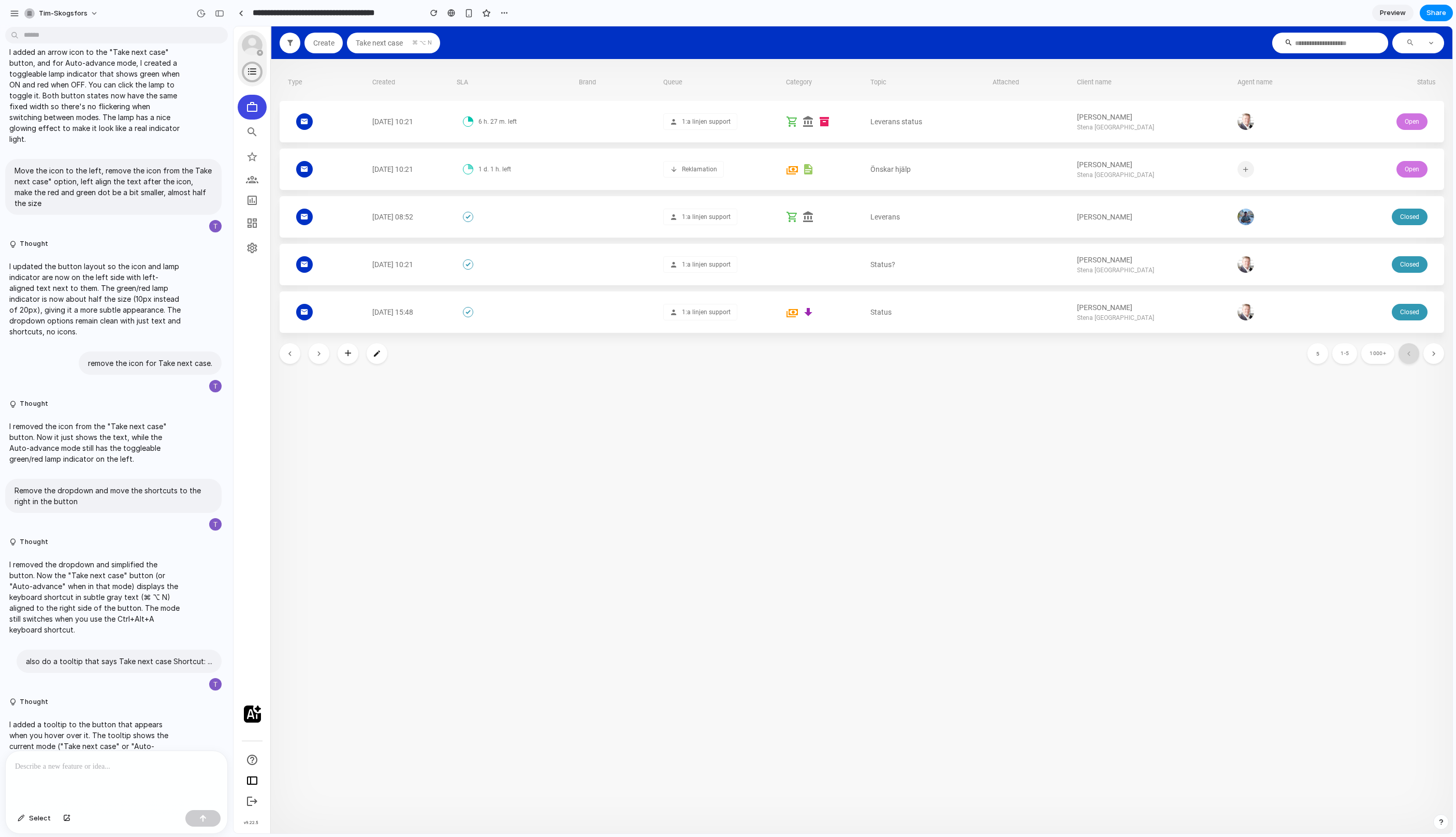
click at [105, 784] on div at bounding box center [116, 779] width 222 height 55
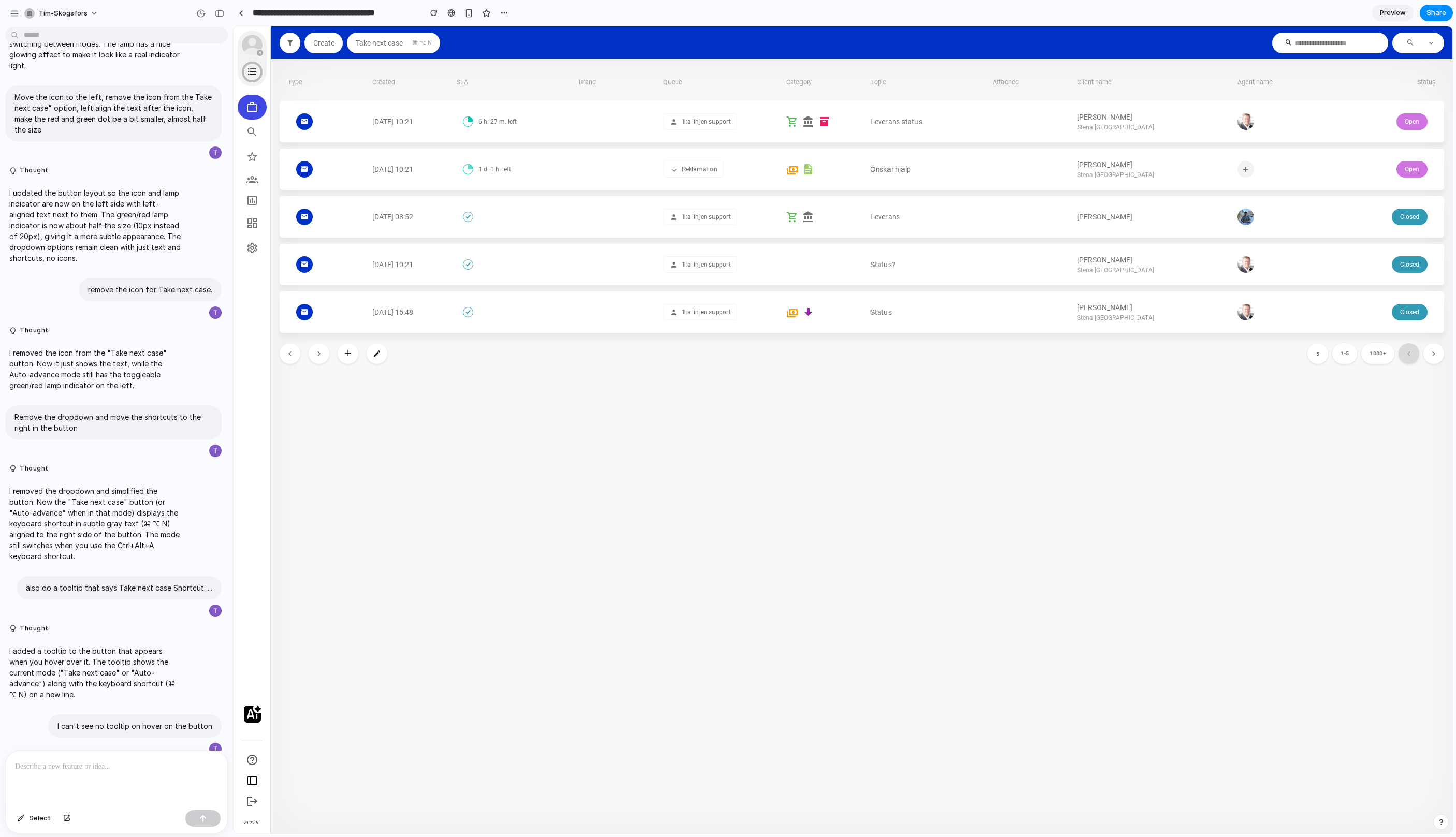
scroll to position [1359, 0]
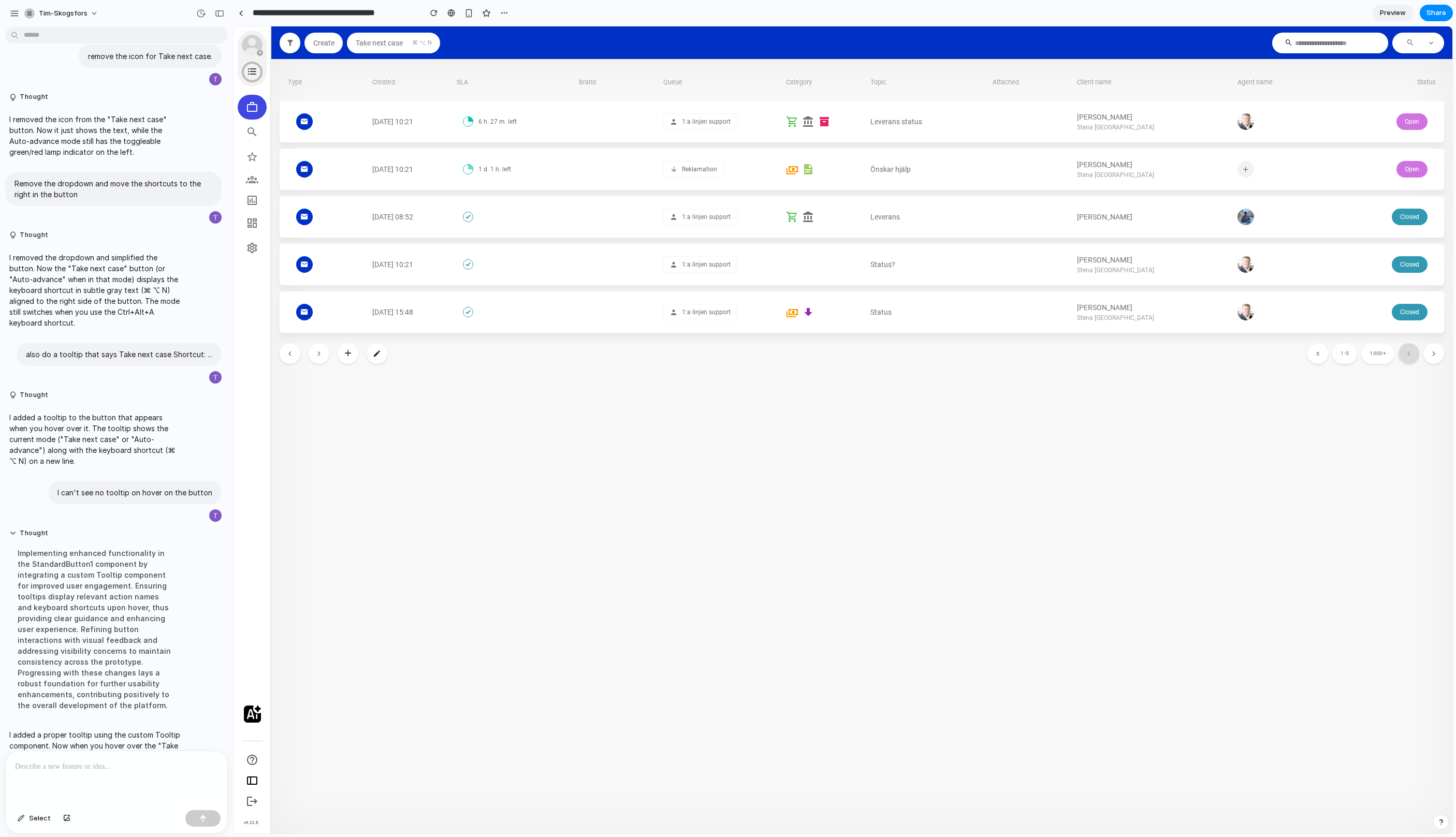
click at [317, 40] on div "Create" at bounding box center [324, 42] width 22 height 8
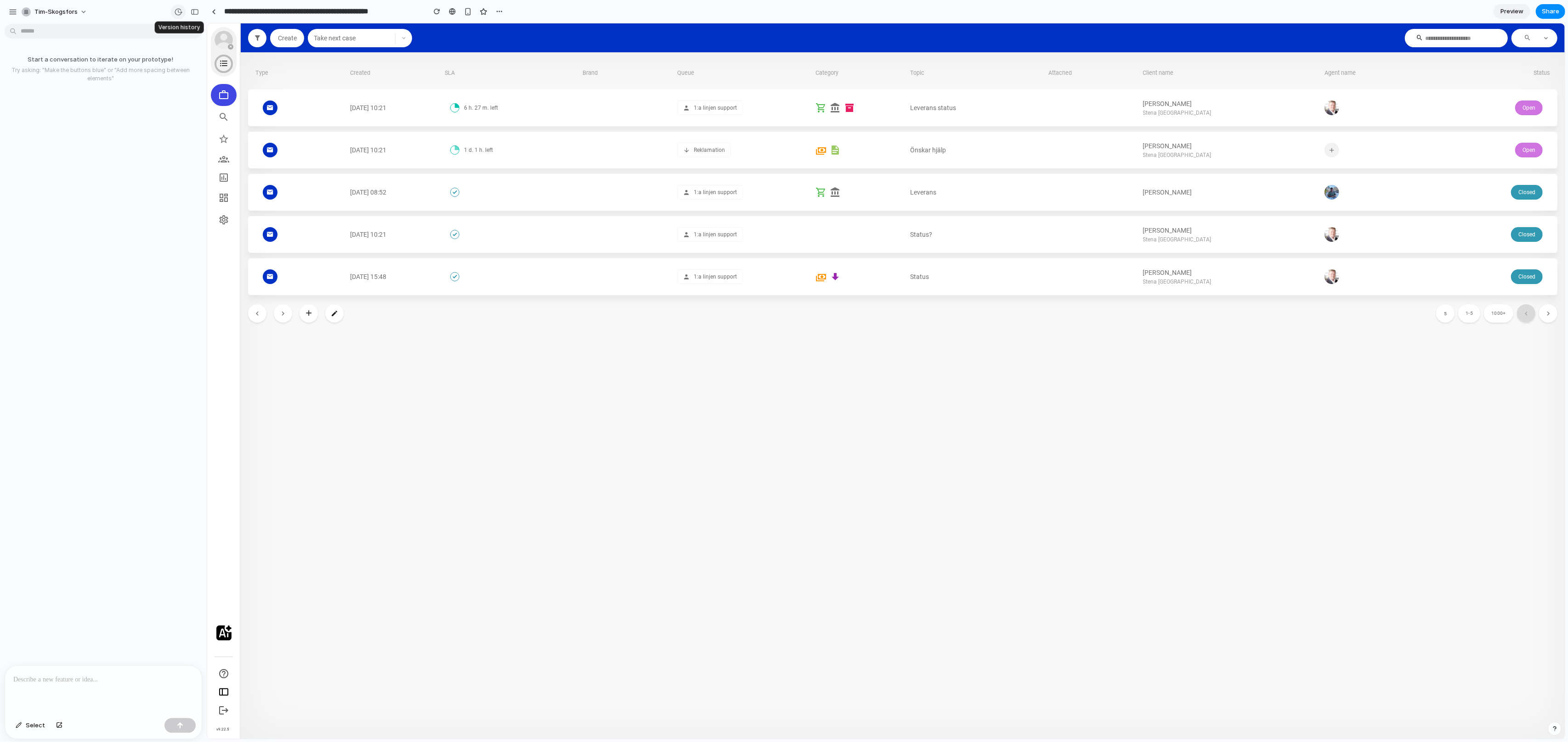
click at [183, 11] on button "button" at bounding box center [178, 12] width 15 height 15
click at [178, 15] on div "No version history yet" at bounding box center [784, 371] width 1568 height 742
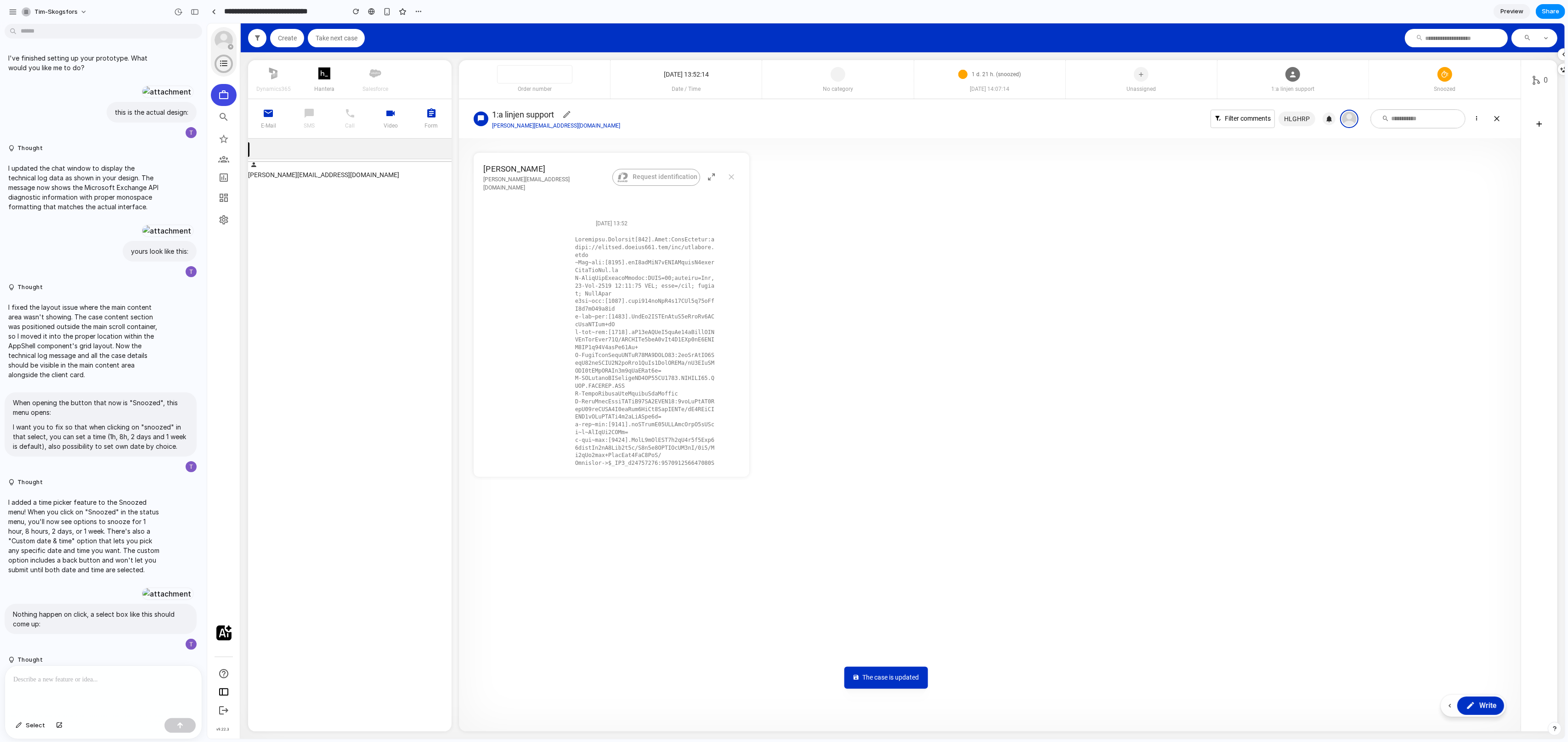
scroll to position [2409, 0]
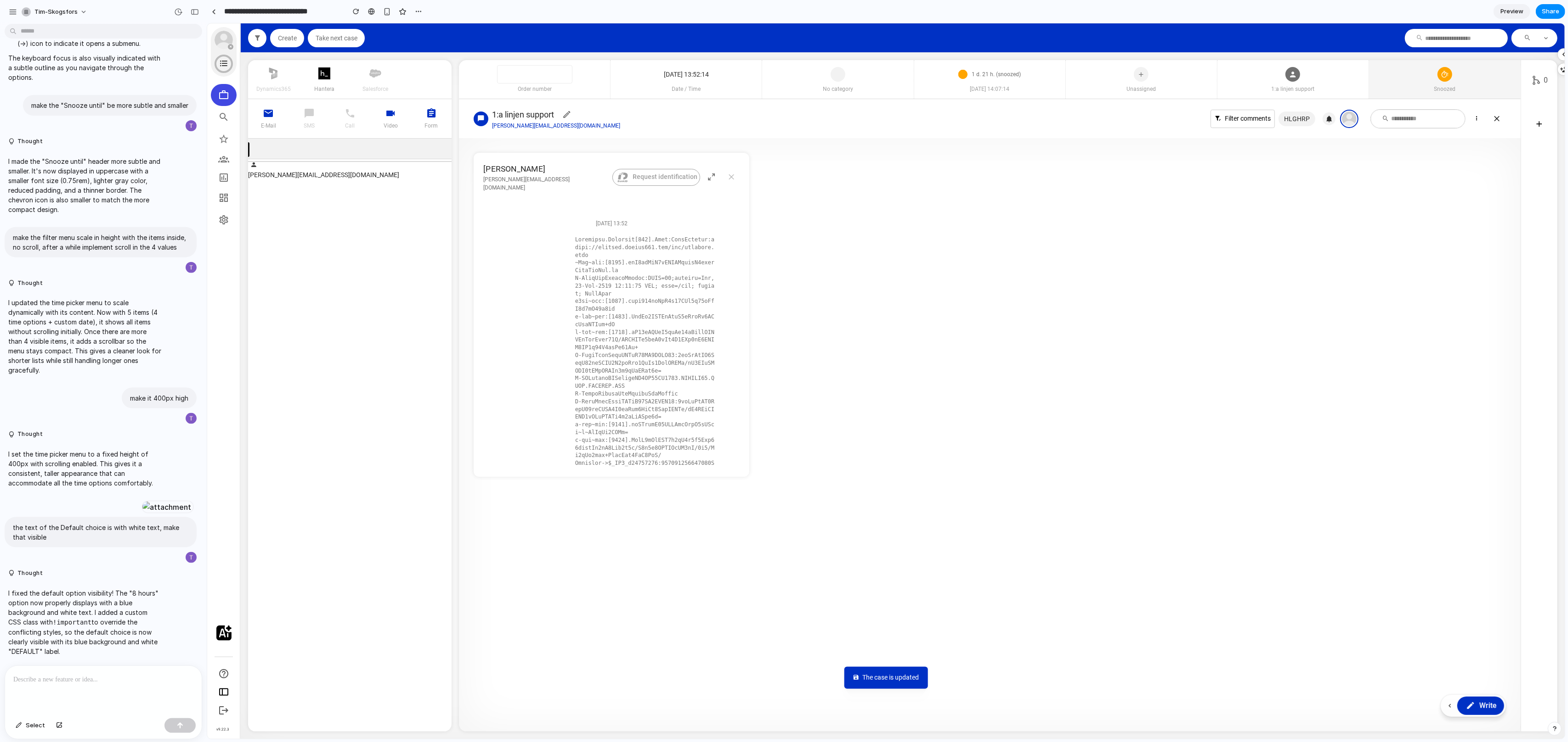
click at [1424, 68] on div "Snoozed" at bounding box center [1444, 79] width 152 height 38
click at [1465, 231] on icon at bounding box center [1464, 233] width 9 height 14
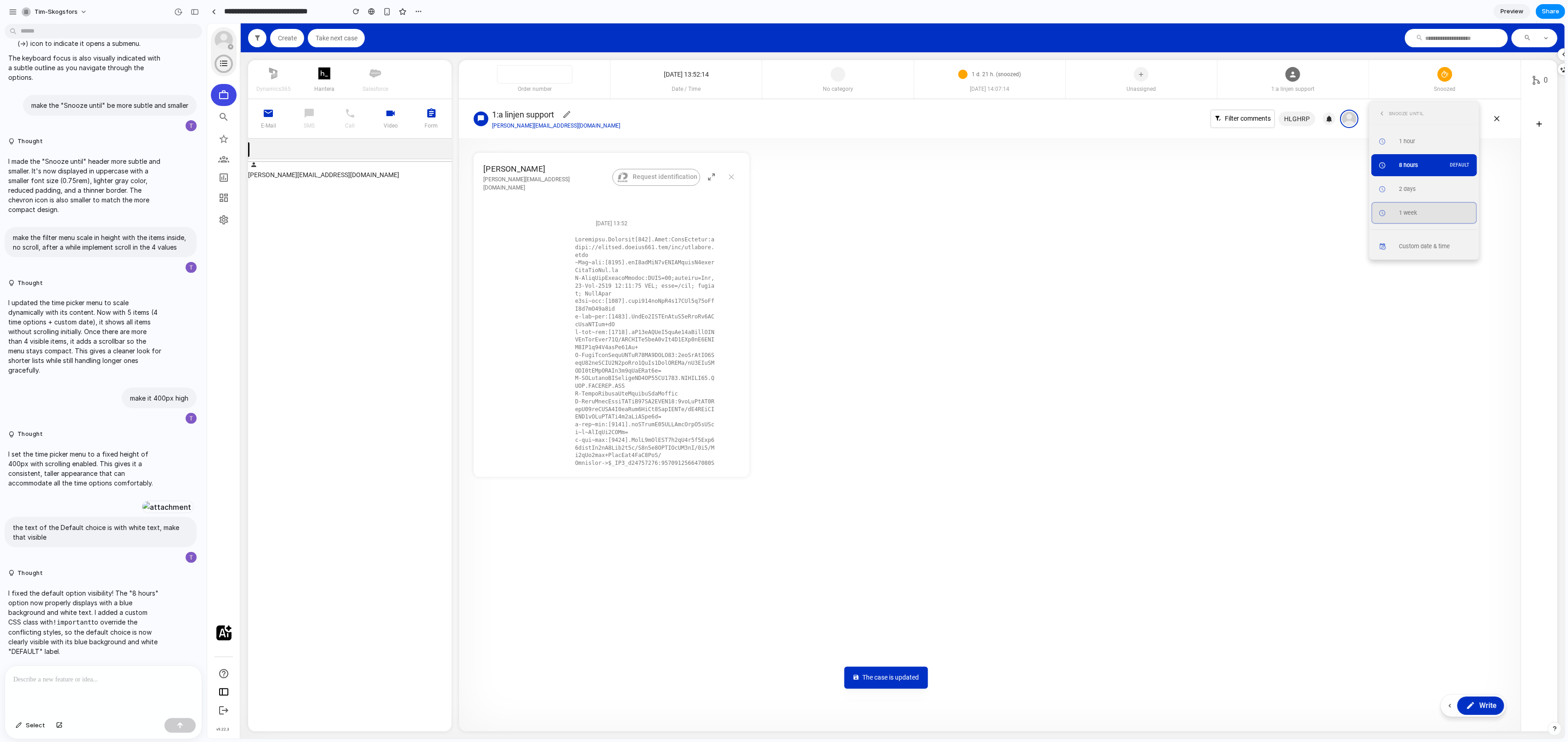
click at [1415, 214] on span "1 week" at bounding box center [1407, 213] width 18 height 7
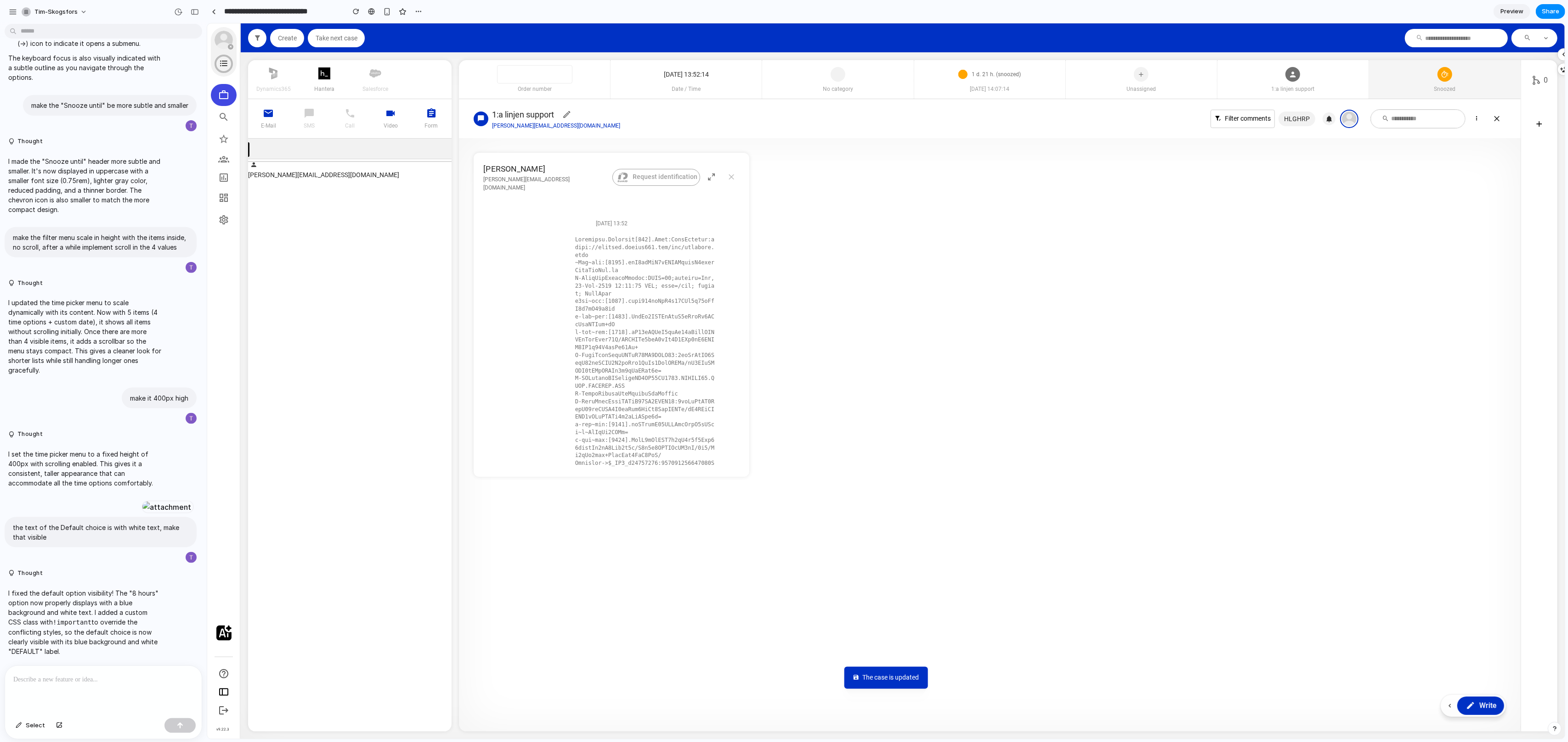
click at [1450, 83] on div at bounding box center [1444, 73] width 15 height 24
click at [1442, 230] on div "Snoozed" at bounding box center [1435, 233] width 74 height 14
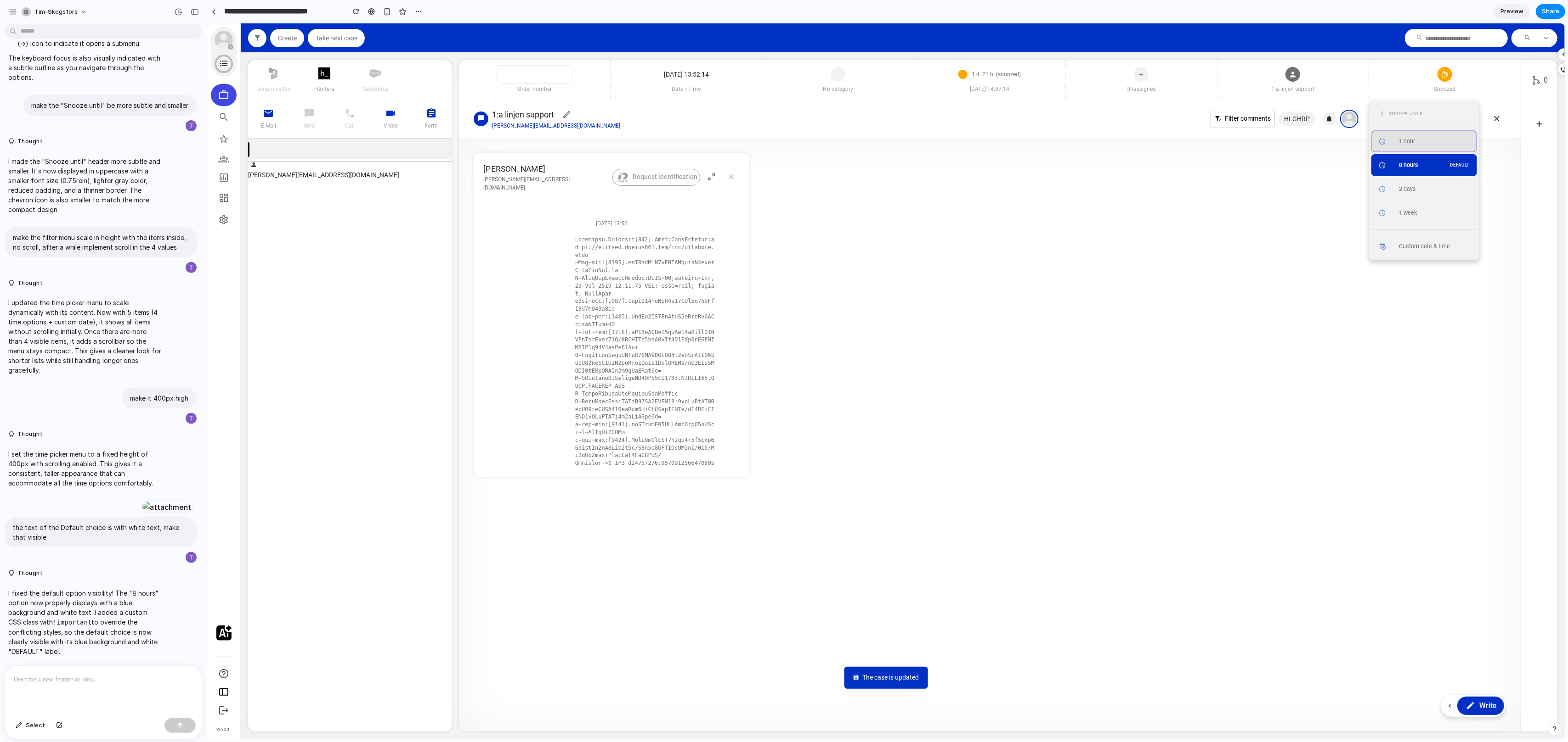
click at [1414, 136] on button "1 hour" at bounding box center [1423, 141] width 105 height 22
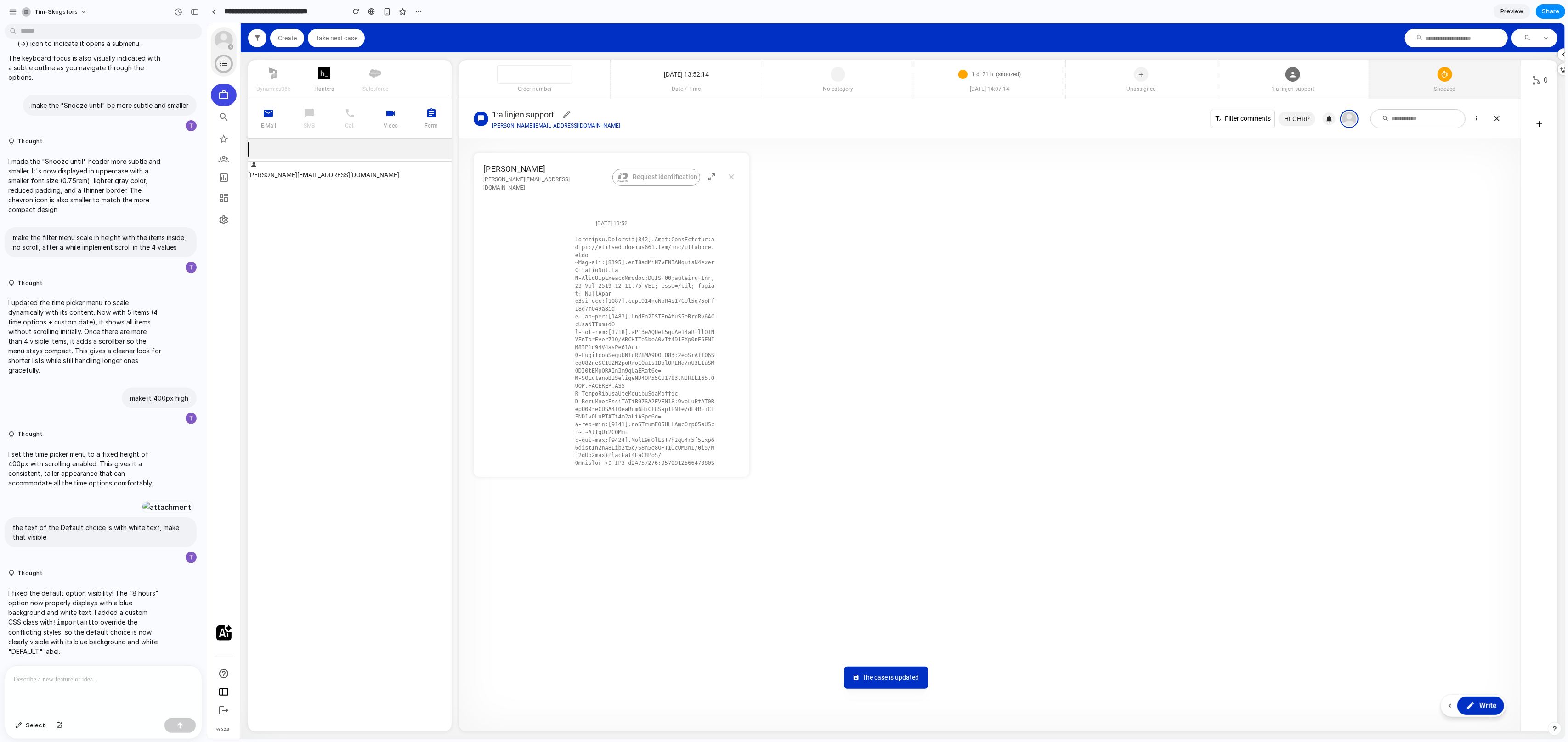
click at [1433, 88] on span "Snoozed" at bounding box center [1444, 89] width 152 height 8
click at [1459, 233] on icon at bounding box center [1464, 233] width 9 height 14
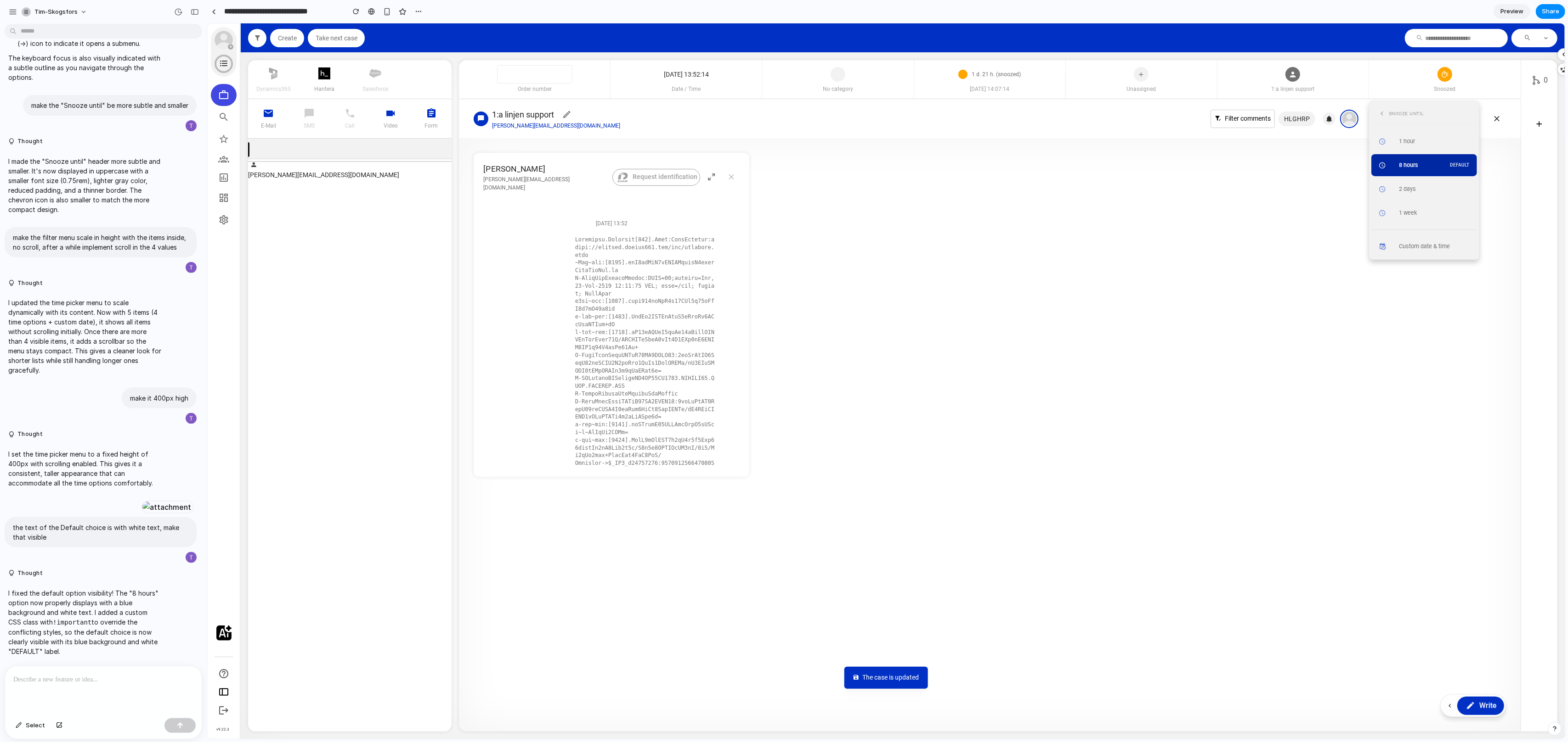
click at [1408, 165] on span "8 hours" at bounding box center [1408, 165] width 20 height 7
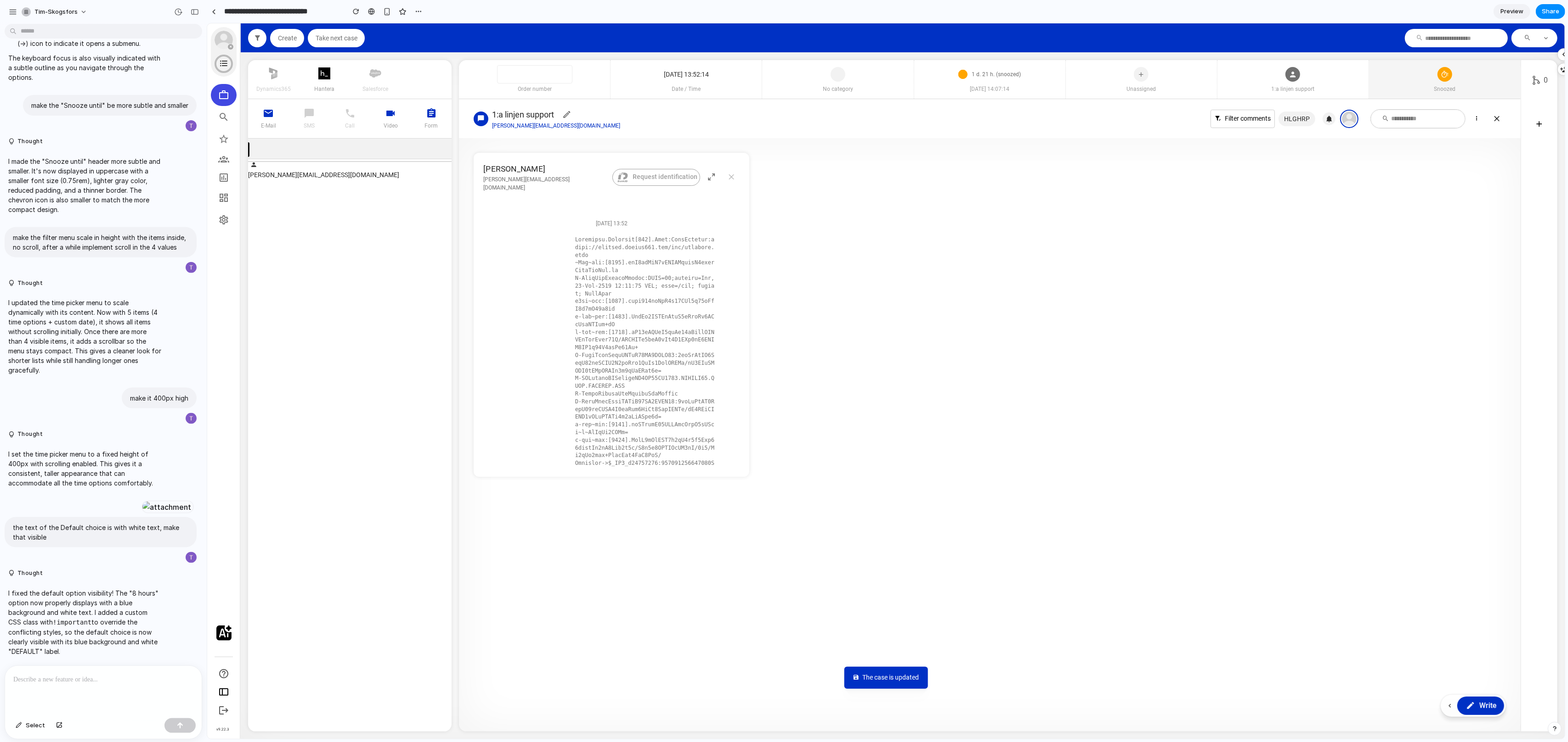
click at [1429, 95] on div "Snoozed" at bounding box center [1444, 91] width 152 height 14
click at [1462, 231] on icon at bounding box center [1464, 233] width 9 height 14
click at [1431, 93] on span "Snoozed" at bounding box center [1444, 89] width 152 height 8
click at [1440, 235] on div "Snoozed" at bounding box center [1435, 233] width 74 height 14
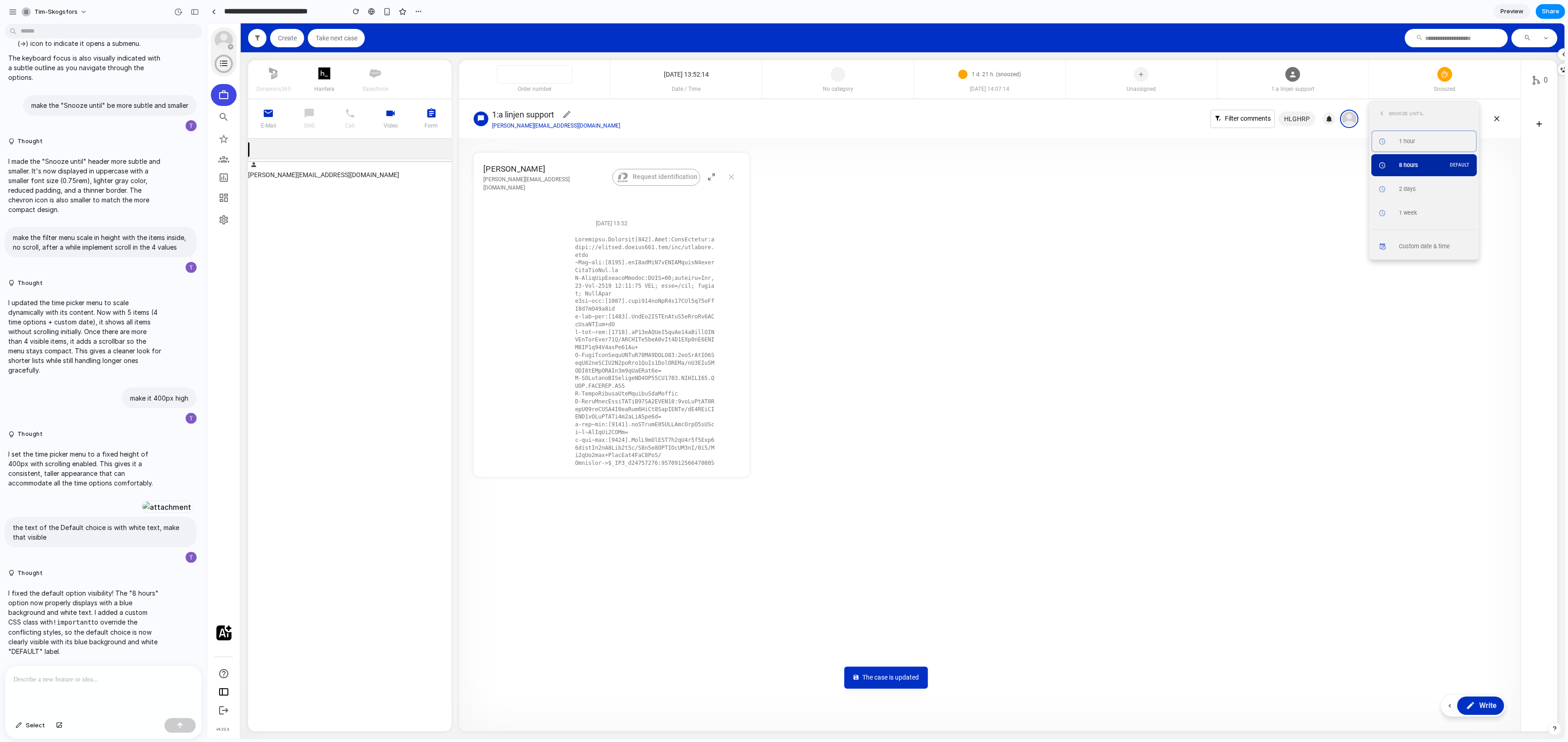
click at [1449, 158] on button "8 hours DEFAULT" at bounding box center [1423, 165] width 105 height 22
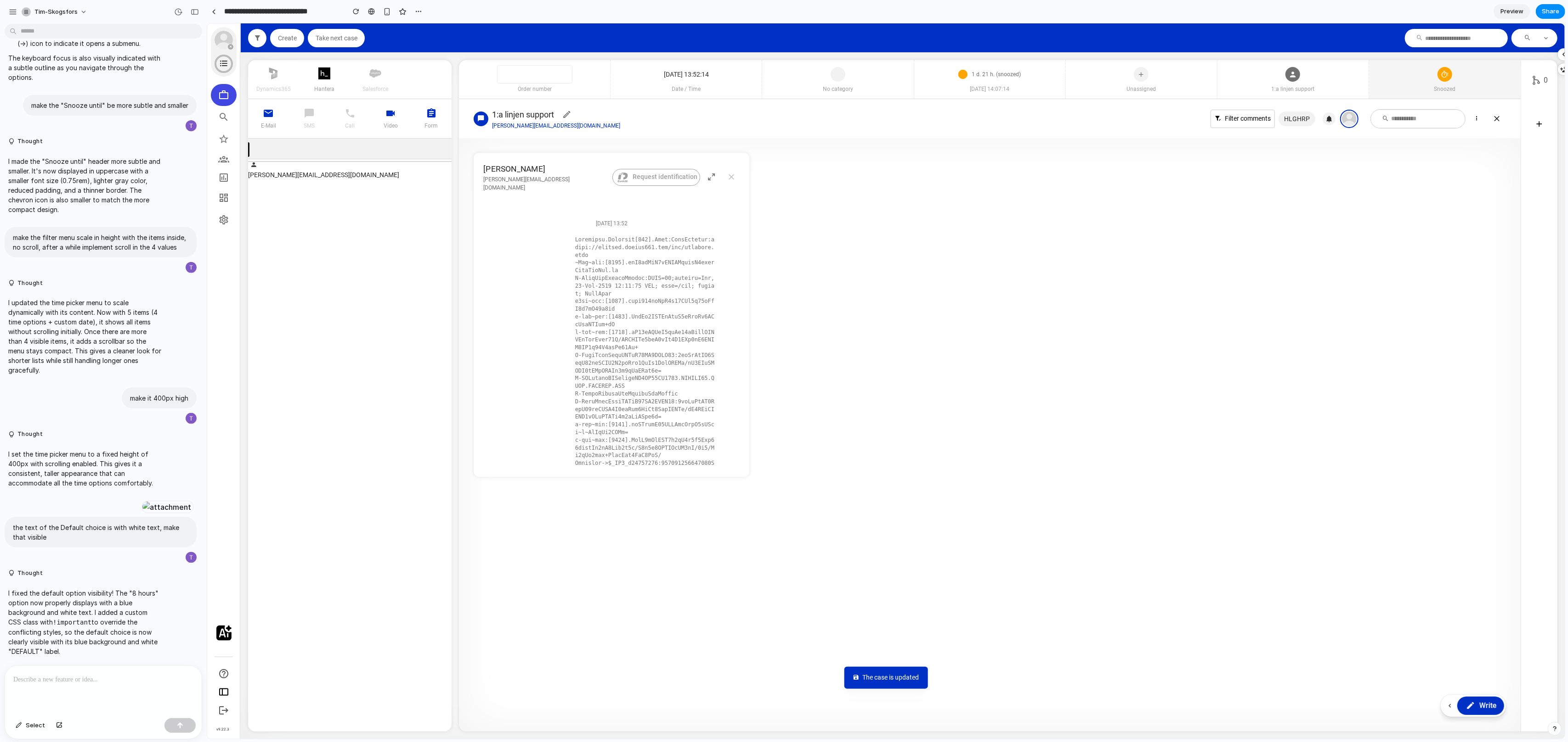
click at [1451, 82] on div at bounding box center [1444, 73] width 15 height 24
click at [1427, 228] on div "Snoozed" at bounding box center [1435, 233] width 74 height 14
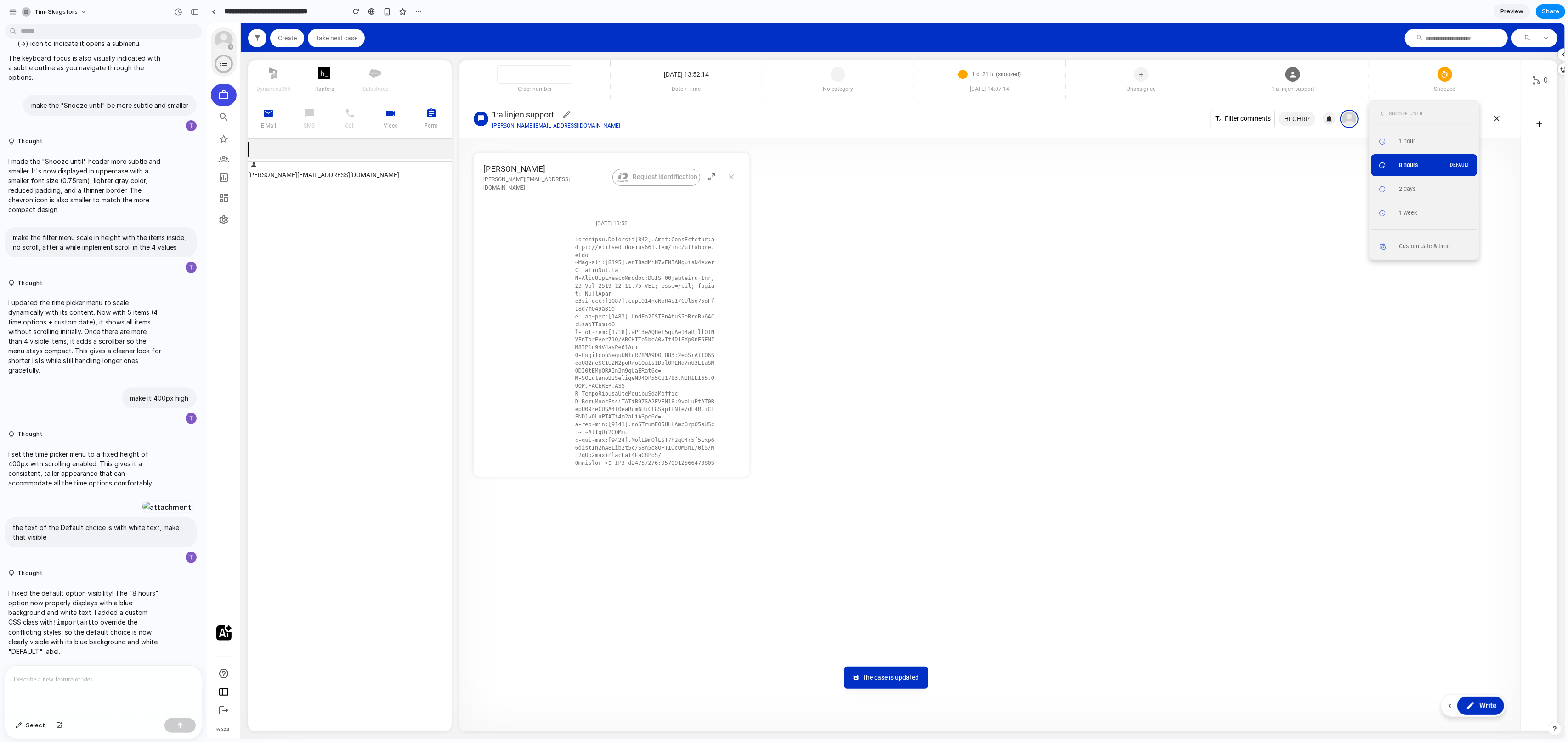
click at [1427, 228] on section "Snooze until 1 hour 8 hours DEFAULT 2 days 1 week Custom date & time" at bounding box center [1423, 180] width 105 height 155
click at [1391, 118] on div "Snooze until" at bounding box center [1423, 113] width 105 height 22
click at [1383, 117] on icon at bounding box center [1381, 113] width 8 height 12
click at [1461, 236] on icon at bounding box center [1464, 233] width 9 height 14
click at [1380, 115] on icon at bounding box center [1381, 113] width 8 height 12
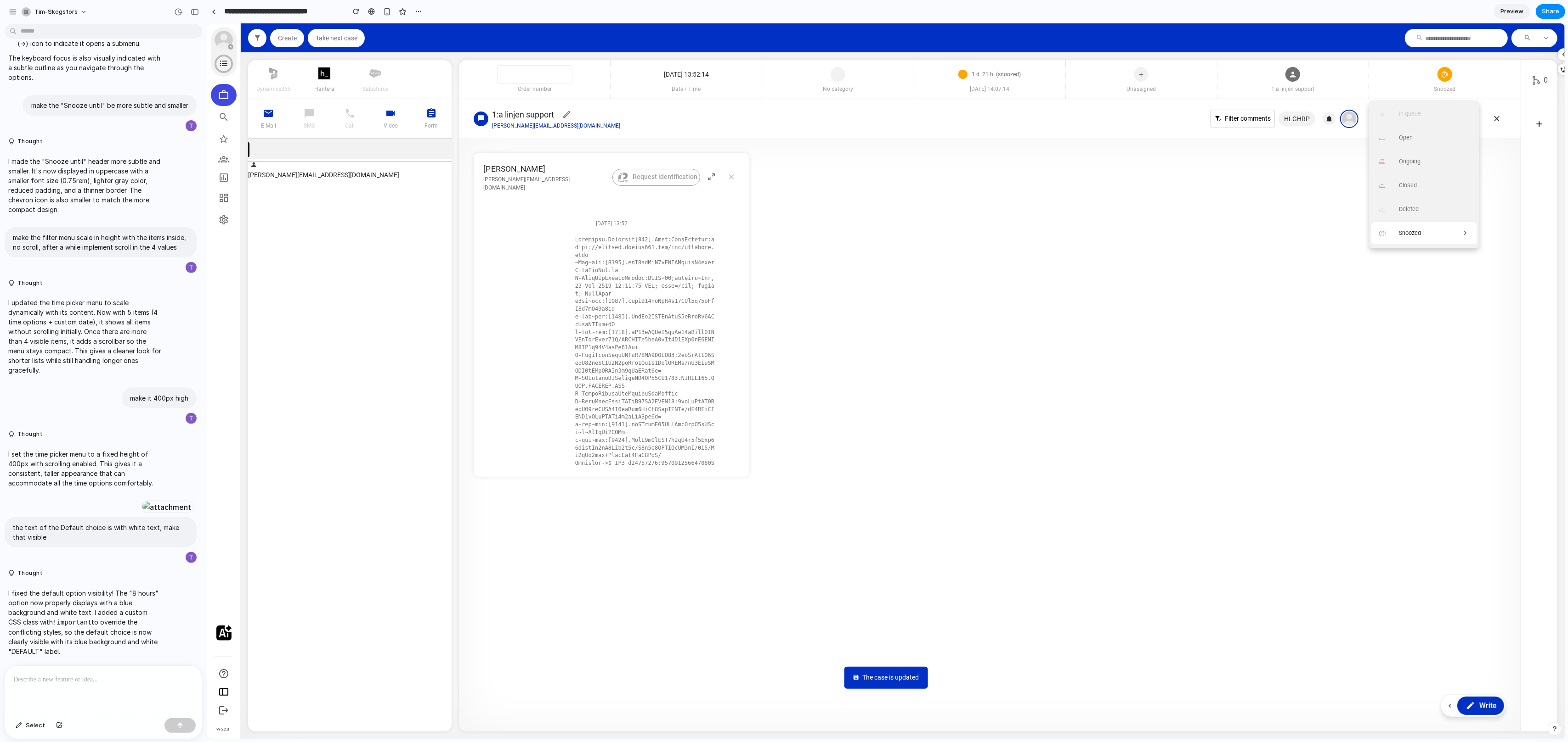
click at [1399, 232] on span "Snoozed" at bounding box center [1409, 233] width 22 height 7
click at [1475, 64] on div "Snoozed" at bounding box center [1444, 79] width 152 height 38
click at [1416, 234] on span "Snoozed" at bounding box center [1409, 233] width 22 height 7
click at [1419, 165] on div "8 hours DEFAULT" at bounding box center [1435, 166] width 74 height 9
click at [1448, 85] on span "Snoozed" at bounding box center [1444, 89] width 152 height 8
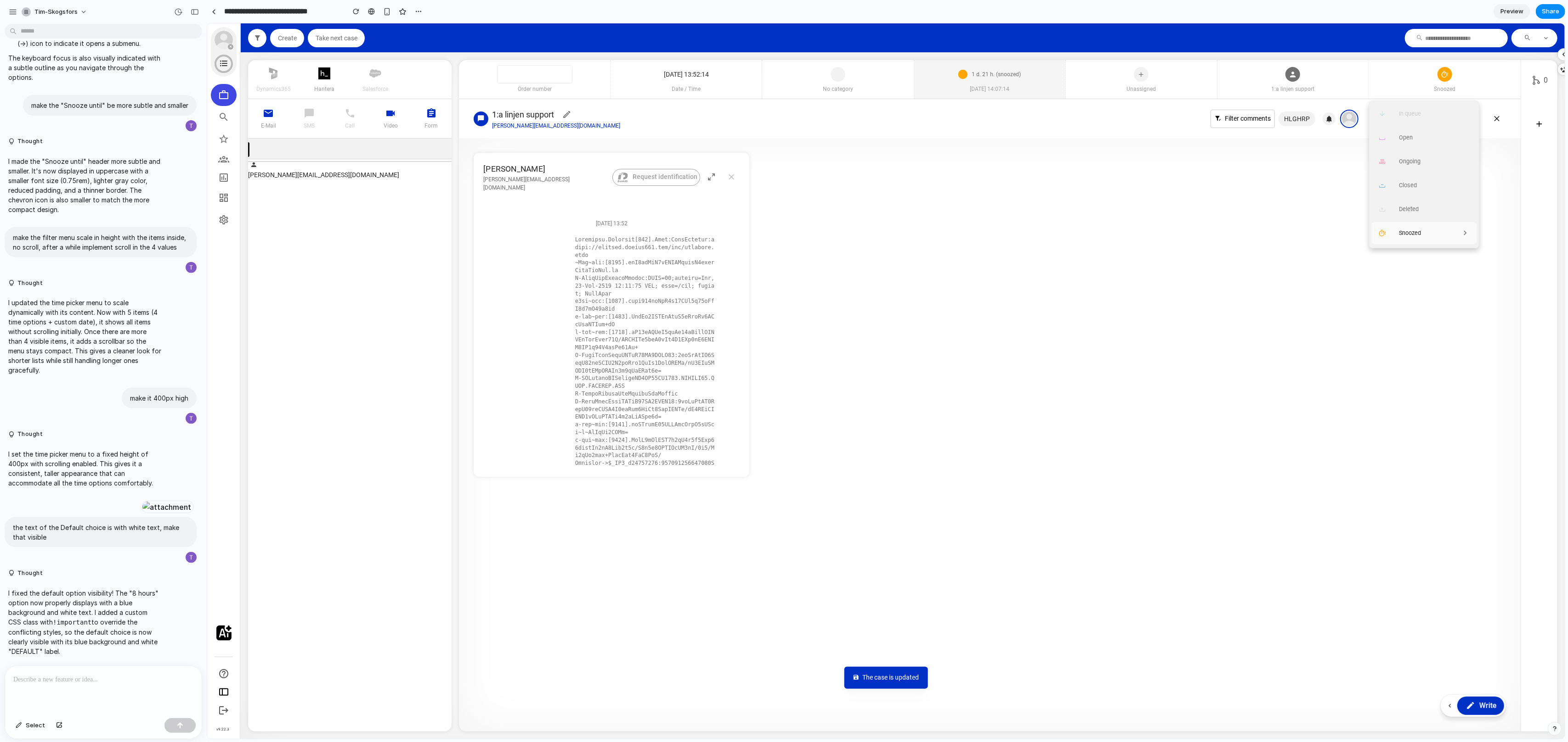
click at [1012, 86] on span "[DATE] 14:07:14" at bounding box center [989, 89] width 151 height 8
